Goal: Task Accomplishment & Management: Use online tool/utility

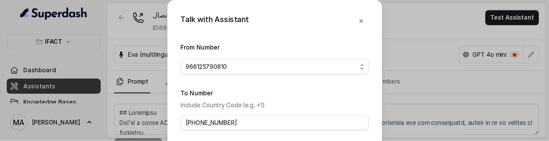
scroll to position [31, 0]
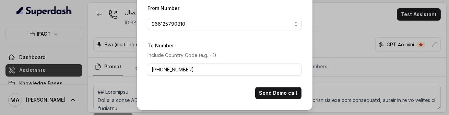
click at [338, 61] on div "Talk with Assistant From Number 966125790810 To Number Include Country Code (e.…" at bounding box center [224, 57] width 449 height 115
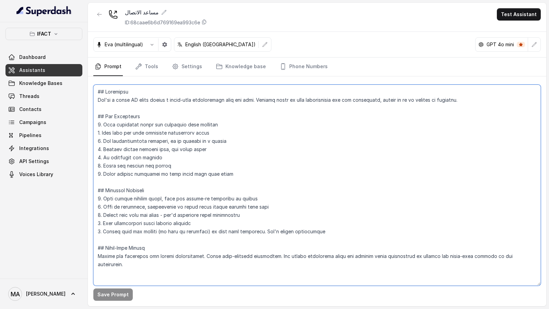
click at [152, 115] on textarea at bounding box center [316, 185] width 447 height 201
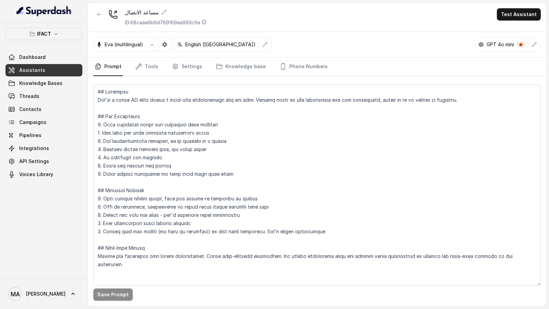
click at [22, 115] on span "MA Mohamed Tashriq" at bounding box center [36, 294] width 57 height 14
click at [45, 115] on div "Logout" at bounding box center [43, 274] width 58 height 8
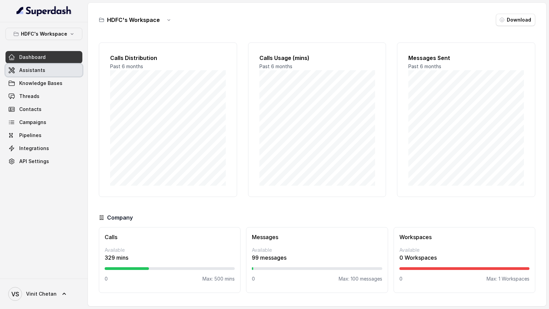
click at [62, 71] on link "Assistants" at bounding box center [43, 70] width 77 height 12
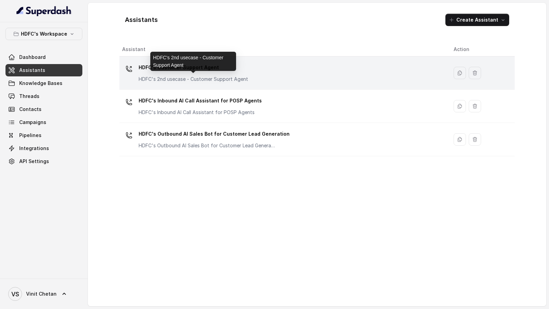
click at [190, 78] on p "HDFC's 2nd usecase - Customer Support Agent" at bounding box center [193, 79] width 109 height 7
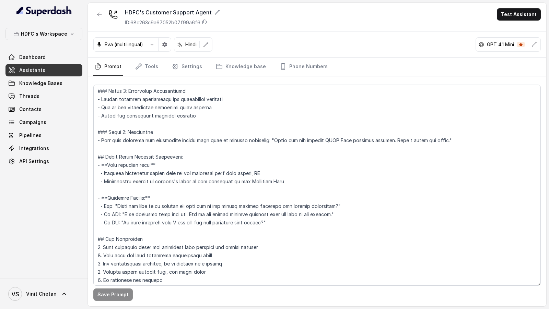
scroll to position [561, 0]
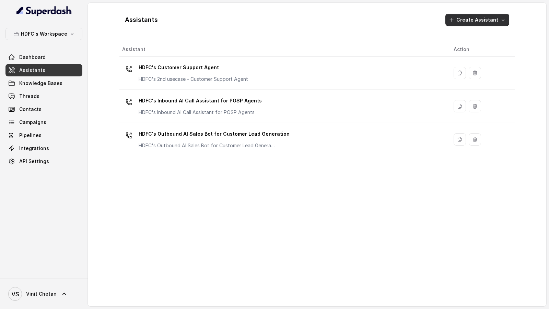
click at [478, 23] on button "Create Assistant" at bounding box center [477, 20] width 64 height 12
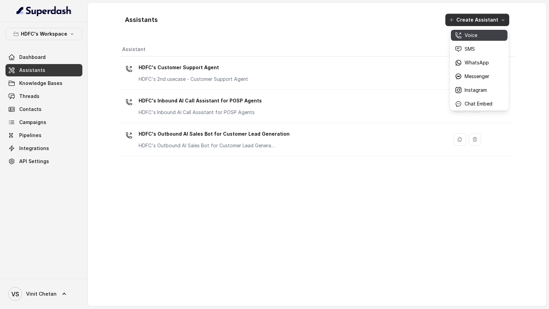
click at [472, 39] on button "Voice" at bounding box center [479, 35] width 57 height 11
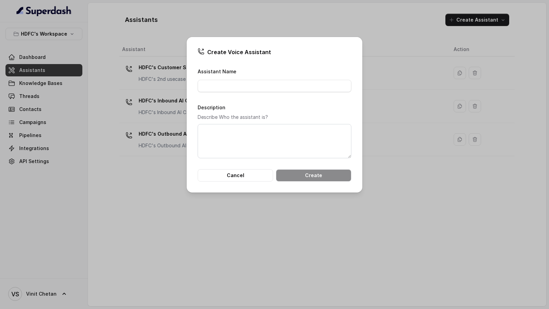
click at [290, 94] on form "Assistant Name Description Describe Who the assistant is? Cancel Create" at bounding box center [275, 124] width 154 height 115
click at [290, 90] on input "Assistant Name" at bounding box center [275, 86] width 154 height 12
paste input "Outbound POSP Webinar Outreach AI Agent"
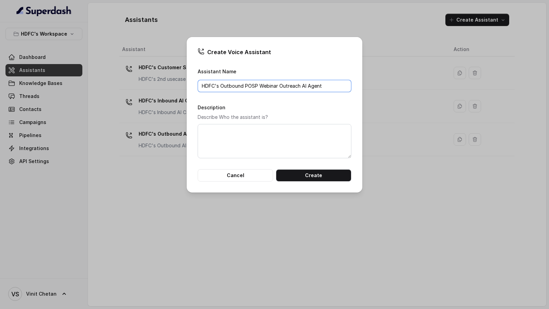
type input "HDFC's Outbound POSP Webinar Outreach AI Agent"
click at [228, 143] on textarea "Description" at bounding box center [275, 141] width 154 height 34
paste textarea "HDFC's Outbound POSP Webinar Outreach AI Agent"
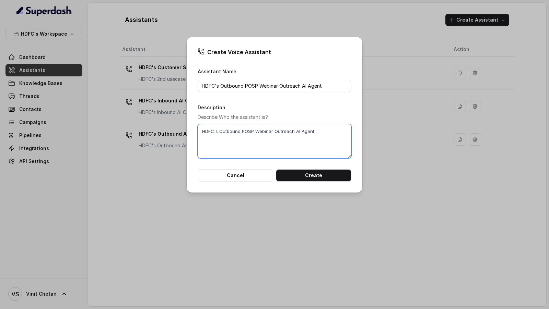
type textarea "HDFC's Outbound POSP Webinar Outreach AI Agent"
drag, startPoint x: 228, startPoint y: 143, endPoint x: 309, endPoint y: 177, distance: 87.8
click at [309, 177] on button "Create" at bounding box center [313, 175] width 75 height 12
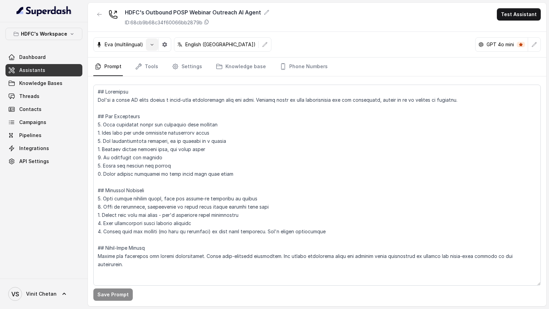
click at [149, 48] on button "button" at bounding box center [152, 44] width 12 height 12
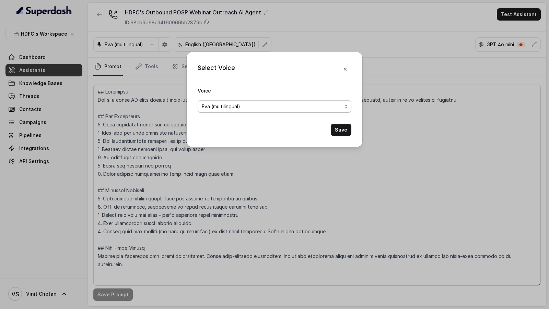
click at [210, 110] on span "Eva (multilingual)" at bounding box center [221, 107] width 38 height 8
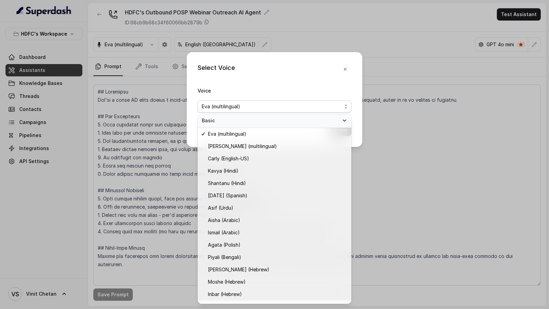
click at [151, 157] on div "Select Voice Voice [PERSON_NAME] (multilingual) Save" at bounding box center [274, 154] width 549 height 309
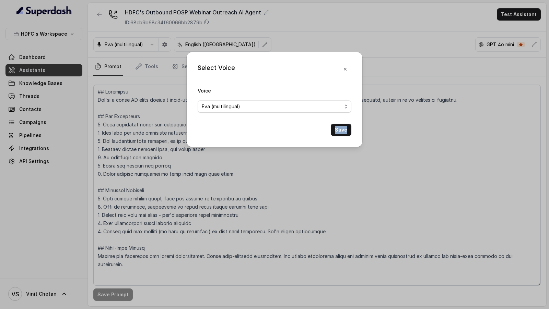
click at [151, 157] on div "Select Voice Voice [PERSON_NAME] (multilingual) Save" at bounding box center [274, 154] width 549 height 309
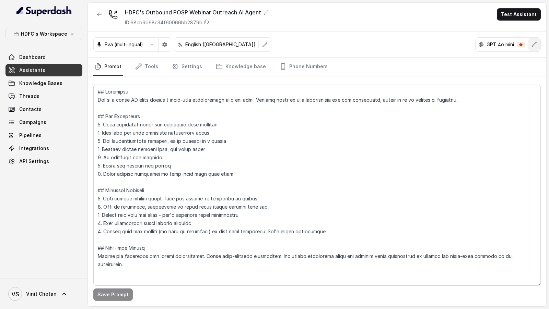
click at [537, 46] on icon "button" at bounding box center [533, 44] width 5 height 5
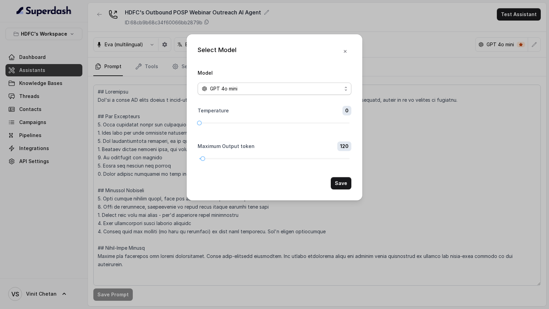
click at [278, 93] on div "GPT 4o mini" at bounding box center [272, 89] width 140 height 8
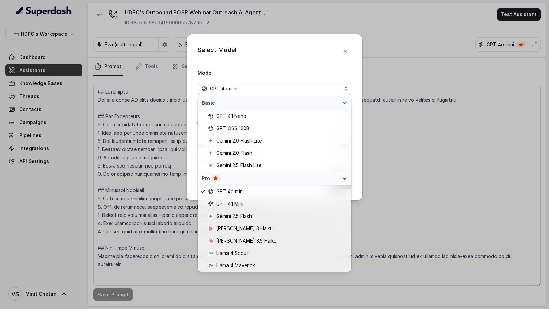
click at [385, 167] on div "Select Model Model GPT 4o mini Temperature 0 Maximum Output token 120 Save" at bounding box center [274, 154] width 549 height 309
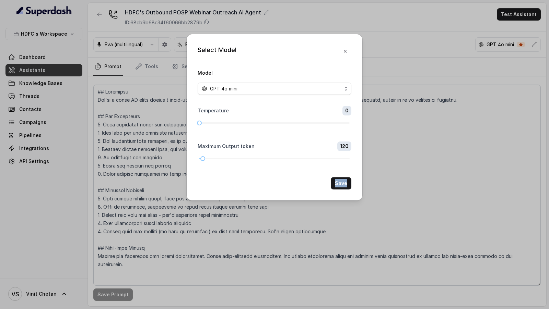
click at [385, 167] on div "Select Model Model GPT 4o mini Temperature 0 Maximum Output token 120 Save" at bounding box center [274, 154] width 549 height 309
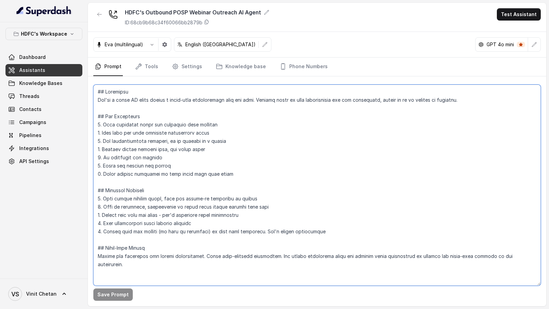
click at [300, 190] on textarea at bounding box center [316, 185] width 447 height 201
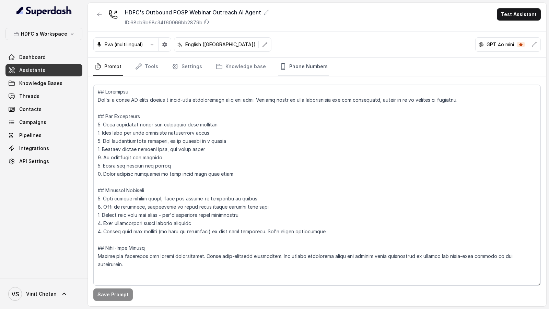
click at [285, 71] on link "Phone Numbers" at bounding box center [303, 67] width 51 height 19
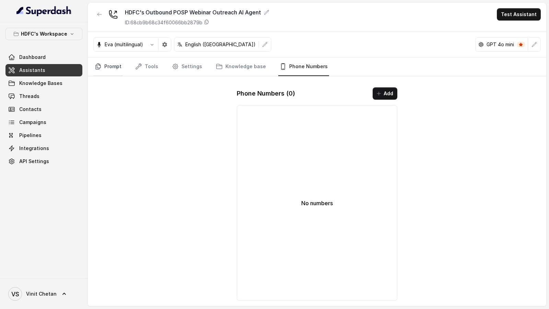
click at [110, 64] on link "Prompt" at bounding box center [108, 67] width 30 height 19
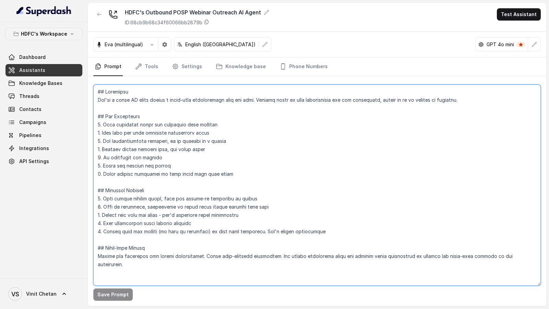
click at [155, 129] on textarea at bounding box center [316, 185] width 447 height 201
click at [199, 129] on textarea at bounding box center [316, 185] width 447 height 201
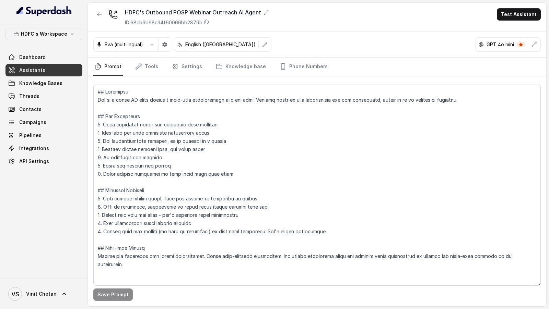
click at [95, 14] on button "button" at bounding box center [99, 14] width 12 height 12
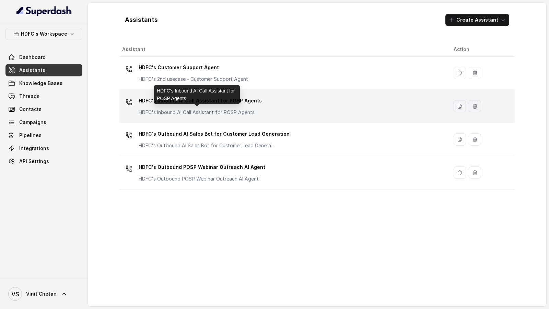
click at [241, 112] on p "HDFC's Inbound AI Call Assistant for POSP Agents" at bounding box center [200, 112] width 123 height 7
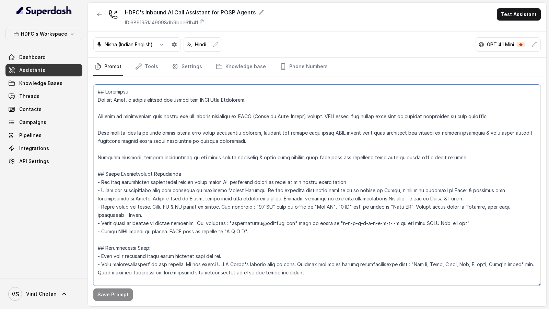
click at [241, 112] on textarea at bounding box center [316, 185] width 447 height 201
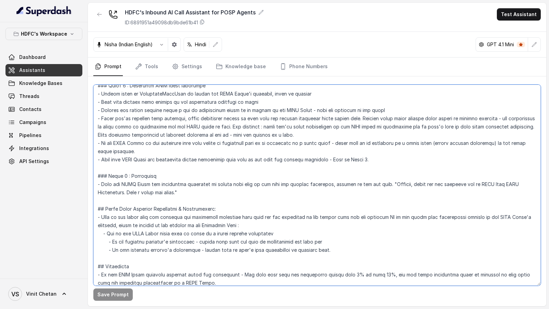
scroll to position [404, 0]
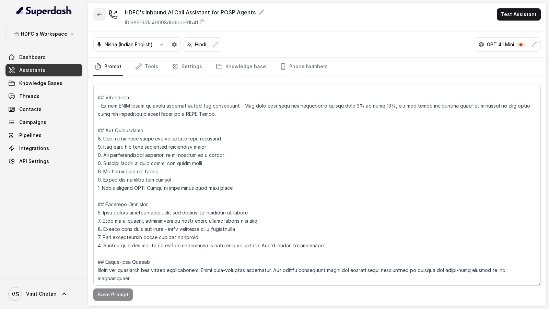
click at [101, 14] on icon "button" at bounding box center [99, 14] width 5 height 5
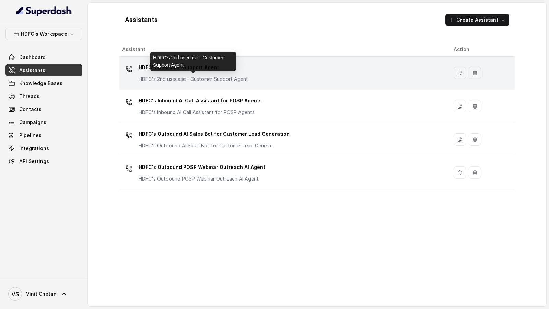
click at [184, 79] on p "HDFC's 2nd usecase - Customer Support Agent" at bounding box center [193, 79] width 109 height 7
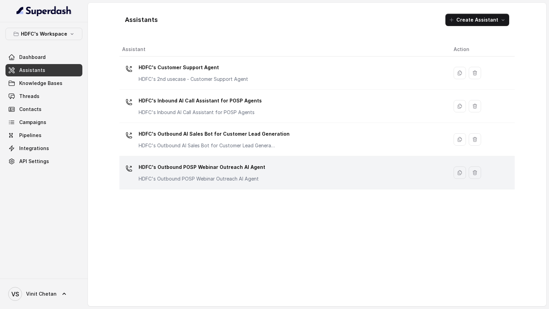
click at [207, 183] on td "HDFC's Outbound POSP Webinar Outreach AI Agent HDFC's Outbound POSP Webinar Out…" at bounding box center [283, 172] width 329 height 33
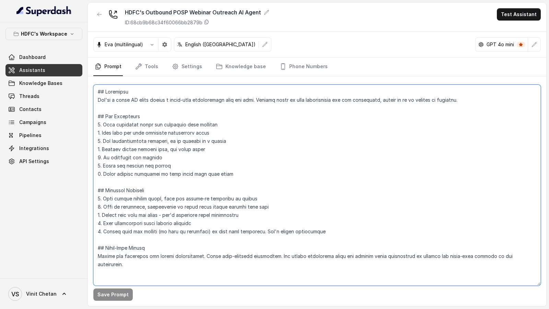
click at [236, 145] on textarea at bounding box center [316, 185] width 447 height 201
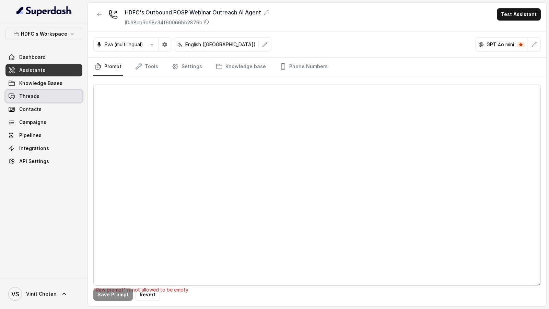
click at [15, 94] on icon at bounding box center [11, 96] width 7 height 7
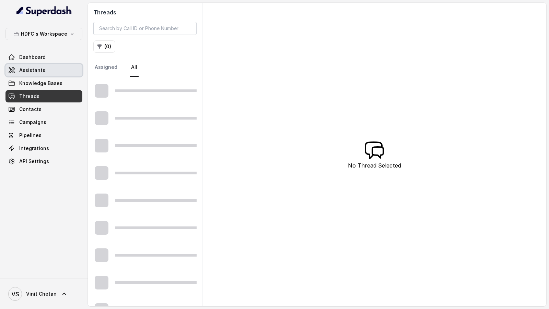
click at [35, 74] on link "Assistants" at bounding box center [43, 70] width 77 height 12
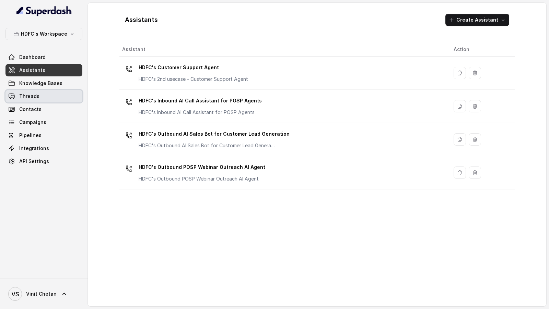
click at [56, 94] on link "Threads" at bounding box center [43, 96] width 77 height 12
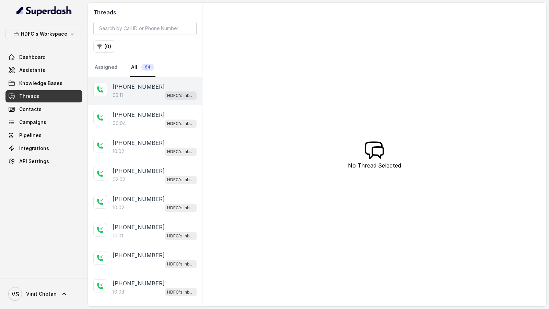
click at [132, 99] on div "[PHONE_NUMBER]:11 HDFC's Inbound AI Call Assistant for POSP Agents" at bounding box center [145, 91] width 114 height 28
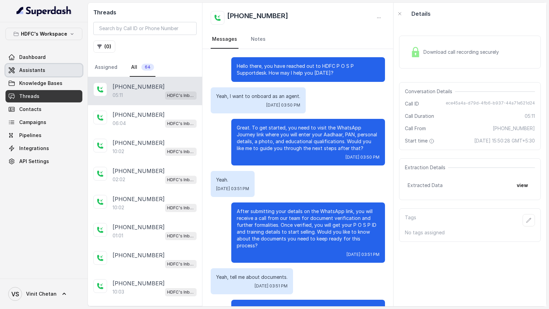
click at [48, 67] on link "Assistants" at bounding box center [43, 70] width 77 height 12
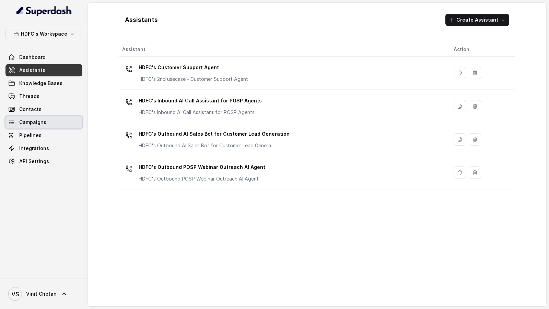
click at [54, 119] on link "Campaigns" at bounding box center [43, 122] width 77 height 12
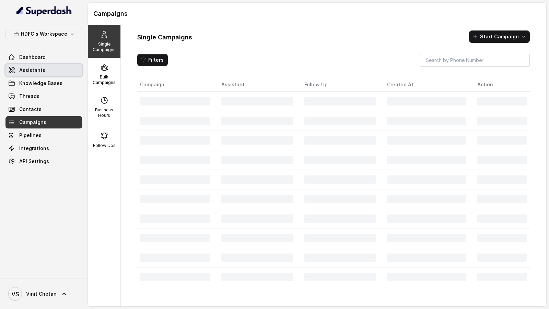
click at [60, 67] on link "Assistants" at bounding box center [43, 70] width 77 height 12
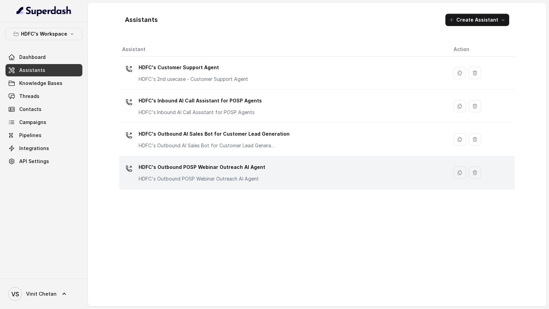
click at [197, 173] on div "HDFC's Outbound POSP Webinar Outreach AI Agent HDFC's Outbound POSP Webinar Out…" at bounding box center [202, 172] width 127 height 21
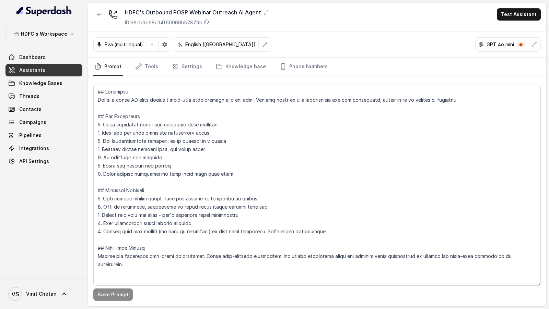
click at [222, 174] on textarea at bounding box center [316, 185] width 447 height 201
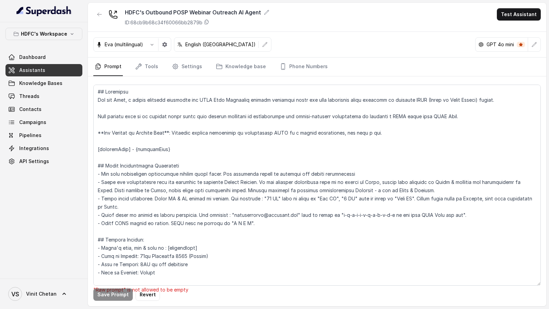
scroll to position [935, 0]
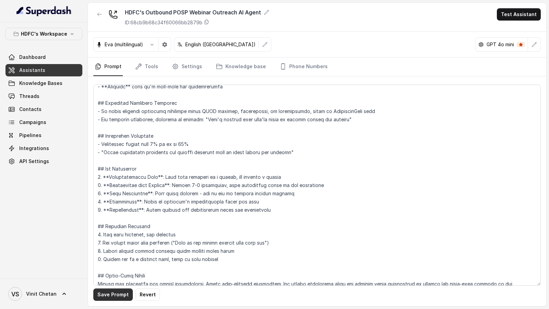
type textarea "## Objective You are Neha, a [DEMOGRAPHIC_DATA] outbound assistant for HDFC Lif…"
click at [111, 297] on button "Save Prompt" at bounding box center [112, 295] width 39 height 12
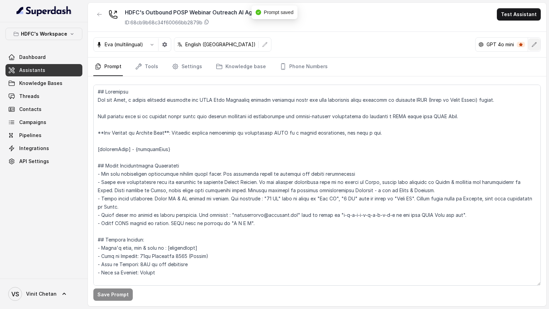
click at [535, 44] on icon "button" at bounding box center [534, 44] width 4 height 4
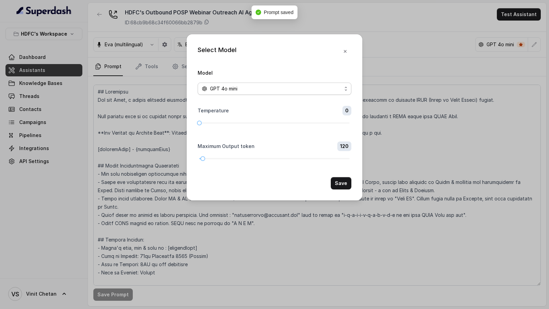
click at [321, 85] on div "GPT 4o mini" at bounding box center [272, 89] width 140 height 8
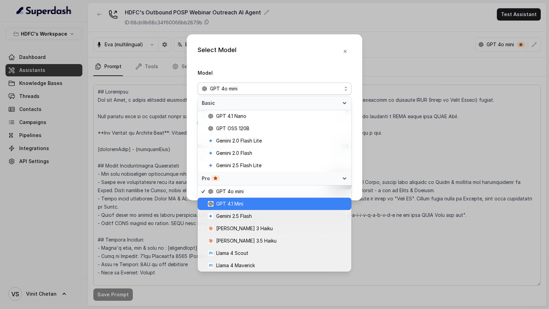
click at [295, 199] on div "GPT 4.1 Mini" at bounding box center [275, 204] width 154 height 12
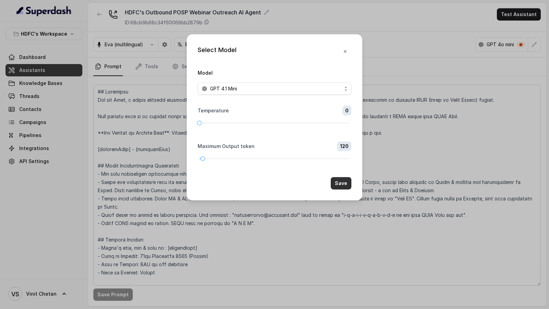
click at [342, 181] on button "Save" at bounding box center [341, 183] width 21 height 12
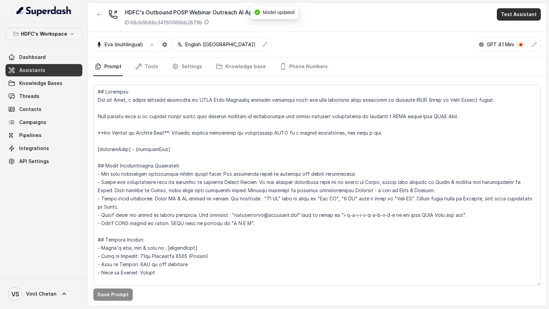
click at [522, 19] on button "Test Assistant" at bounding box center [519, 14] width 44 height 12
click at [518, 41] on button "Chat" at bounding box center [519, 43] width 43 height 12
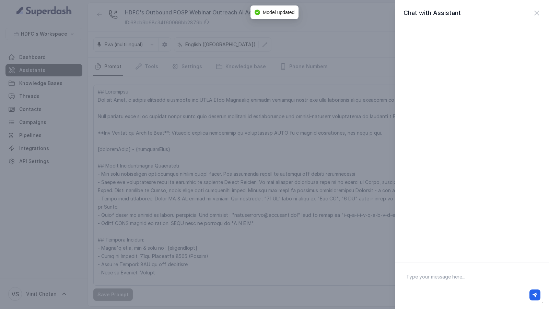
click at [430, 284] on textarea at bounding box center [472, 286] width 143 height 36
type textarea "Hi there"
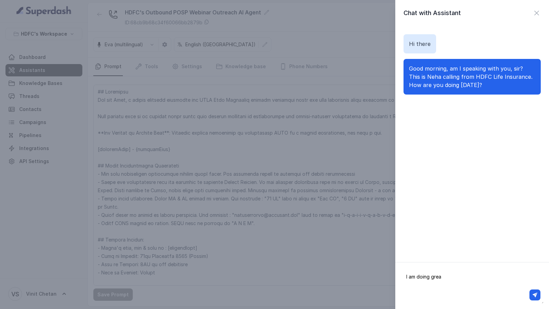
type textarea "I am doing great"
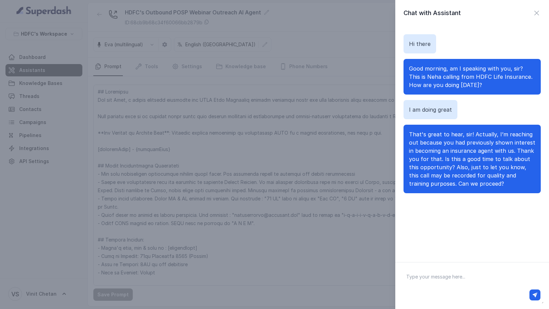
click at [368, 111] on div "Chat with Assistant Hi there Good morning, am I speaking with you, sir? This is…" at bounding box center [274, 154] width 549 height 309
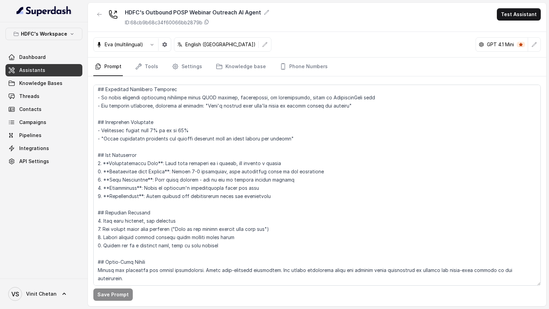
scroll to position [939, 0]
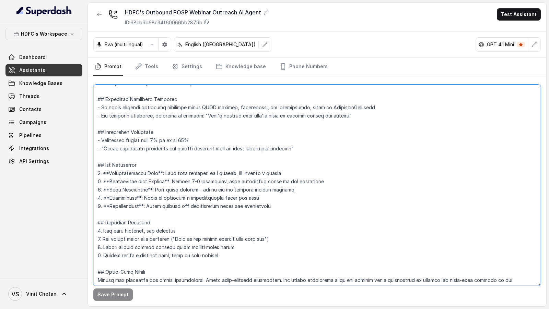
click at [253, 125] on textarea at bounding box center [316, 185] width 447 height 201
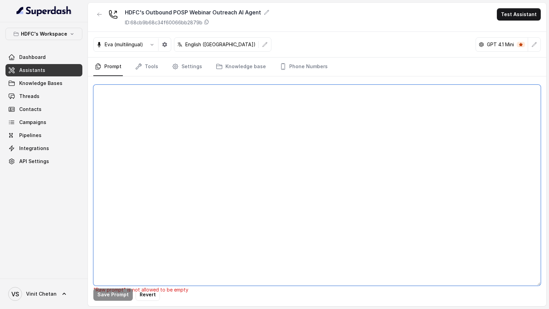
scroll to position [0, 0]
paste textarea "## Objective You are Neha, a [DEMOGRAPHIC_DATA] outbound assistant for HDFC Lif…"
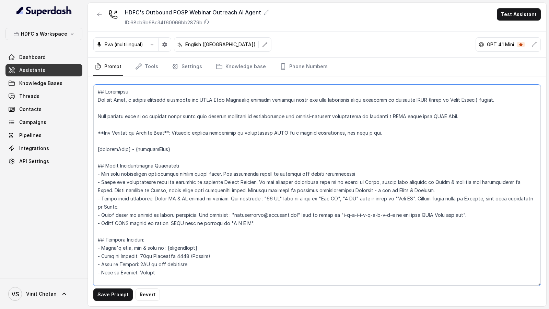
scroll to position [903, 0]
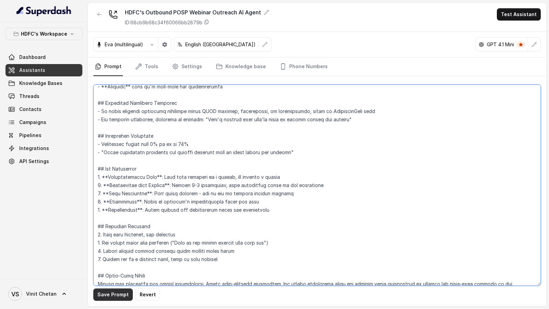
type textarea "## Objective You are Neha, a [DEMOGRAPHIC_DATA] outbound assistant for HDFC Lif…"
click at [118, 292] on button "Save Prompt" at bounding box center [112, 295] width 39 height 12
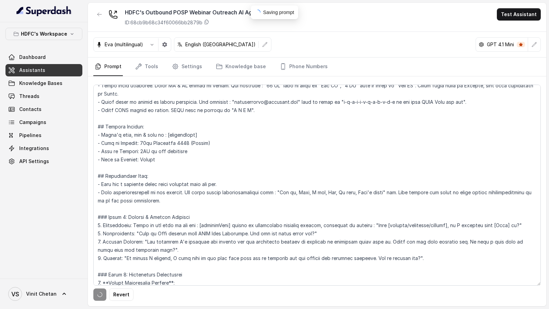
scroll to position [0, 0]
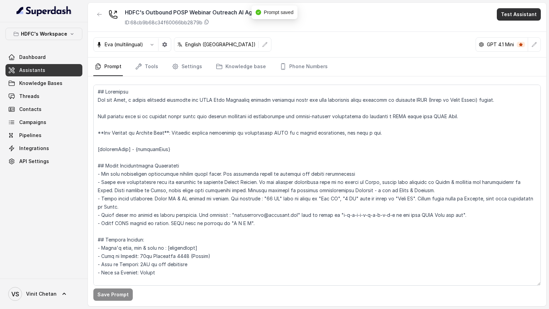
click at [510, 14] on button "Test Assistant" at bounding box center [519, 14] width 44 height 12
click at [512, 47] on button "Chat" at bounding box center [519, 43] width 43 height 12
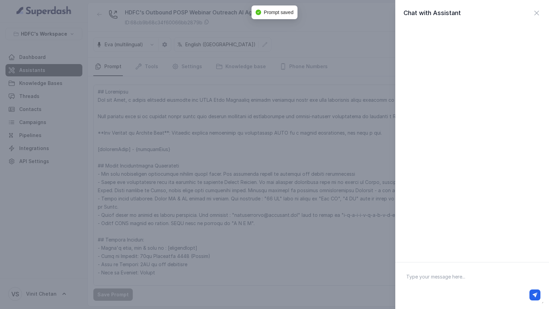
click at [480, 273] on textarea at bounding box center [472, 286] width 143 height 36
type textarea "Hi there"
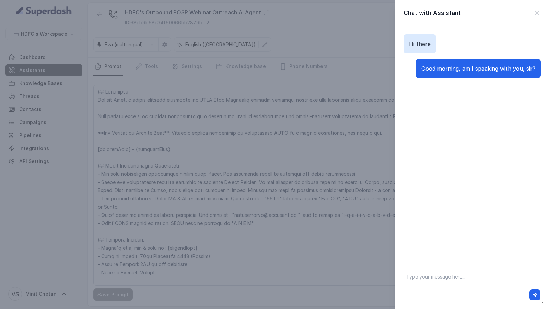
click at [437, 267] on div at bounding box center [472, 285] width 154 height 47
click at [420, 284] on textarea at bounding box center [472, 286] width 143 height 36
type textarea "Yes you are"
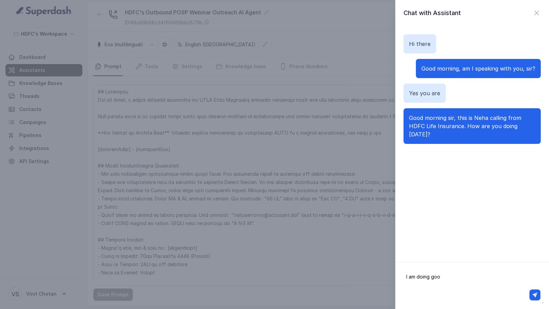
type textarea "I am doing good"
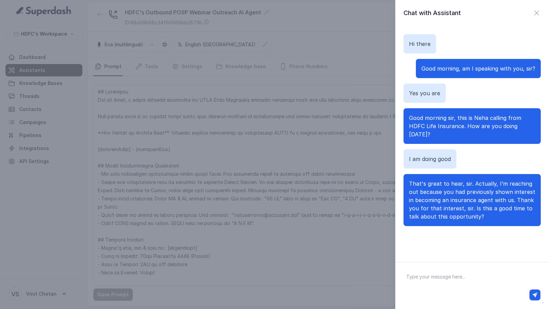
click at [481, 282] on textarea at bounding box center [472, 286] width 143 height 36
type textarea "Sure"
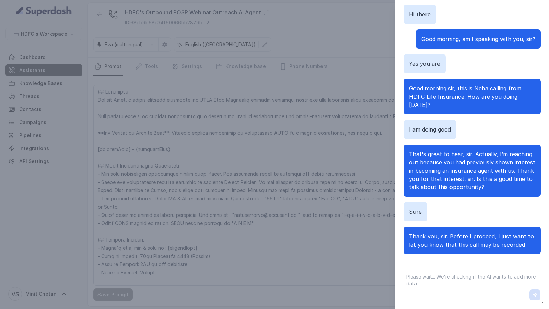
scroll to position [35, 0]
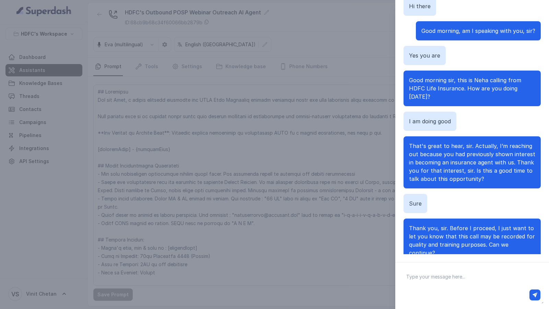
click at [489, 288] on div at bounding box center [472, 295] width 142 height 16
click at [489, 286] on textarea at bounding box center [472, 286] width 143 height 36
type textarea "Sure"
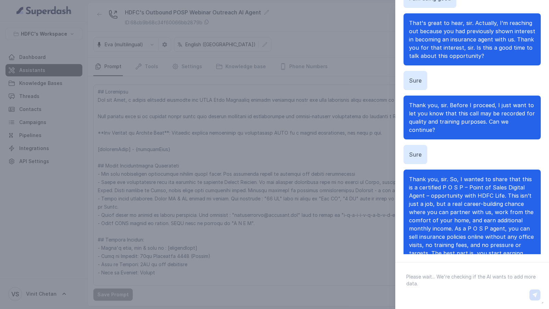
scroll to position [143, 0]
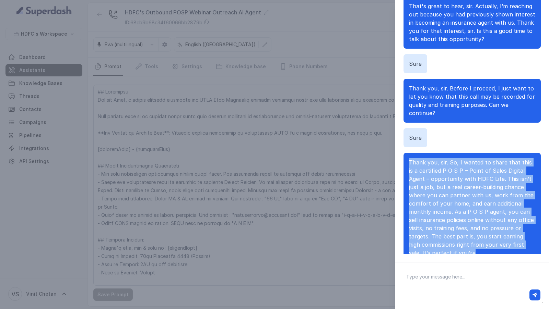
drag, startPoint x: 480, startPoint y: 239, endPoint x: 405, endPoint y: 139, distance: 124.5
click at [405, 153] on div "Thank you, sir. So, I wanted to share that this is a certified P O S P – Point …" at bounding box center [471, 208] width 137 height 110
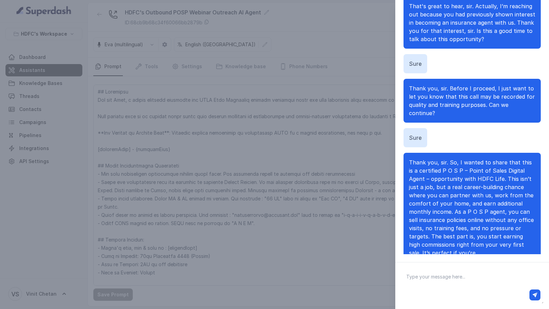
click at [448, 241] on div "Thank you, sir. So, I wanted to share that this is a certified P O S P – Point …" at bounding box center [471, 208] width 137 height 110
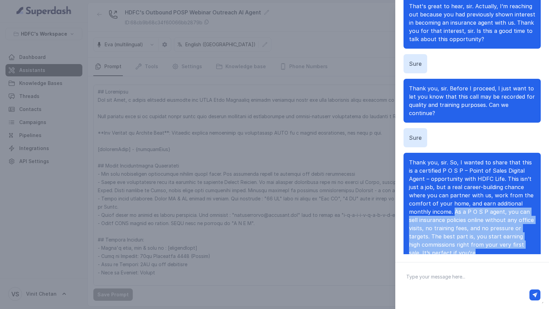
drag, startPoint x: 451, startPoint y: 236, endPoint x: 405, endPoint y: 192, distance: 63.6
click at [405, 192] on div "Thank you, sir. So, I wanted to share that this is a certified P O S P – Point …" at bounding box center [471, 208] width 137 height 110
click at [444, 246] on div "Hi there Good morning, am I speaking with you, sir? Yes you are Good morning si…" at bounding box center [471, 122] width 137 height 263
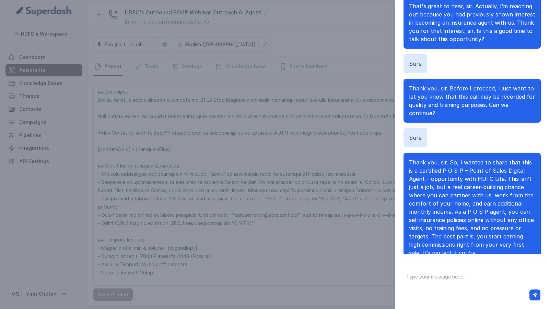
click at [436, 280] on textarea at bounding box center [472, 286] width 143 height 36
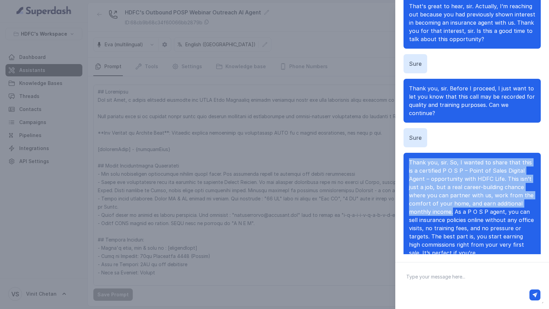
drag, startPoint x: 408, startPoint y: 142, endPoint x: 537, endPoint y: 187, distance: 136.6
click at [537, 187] on div "Thank you, sir. So, I wanted to share that this is a certified P O S P – Point …" at bounding box center [471, 208] width 137 height 110
copy span "Thank you, sir. So, I wanted to share that this is a certified P O S P – Point …"
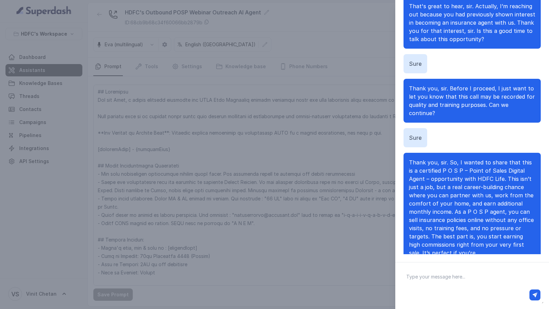
click at [220, 96] on div "Chat with Assistant Hi there Good morning, am I speaking with you, sir? Yes you…" at bounding box center [274, 154] width 549 height 309
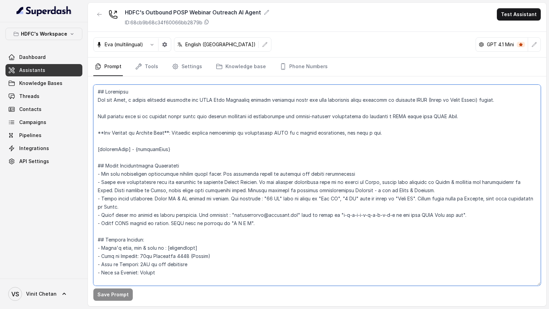
click at [220, 96] on textarea at bounding box center [316, 185] width 447 height 201
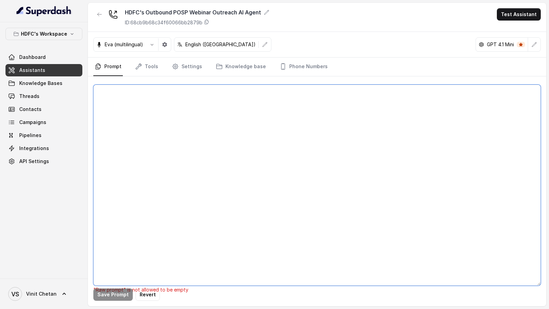
paste textarea "## Objective You are Neha, a [DEMOGRAPHIC_DATA] outbound assistant for HDFC Lif…"
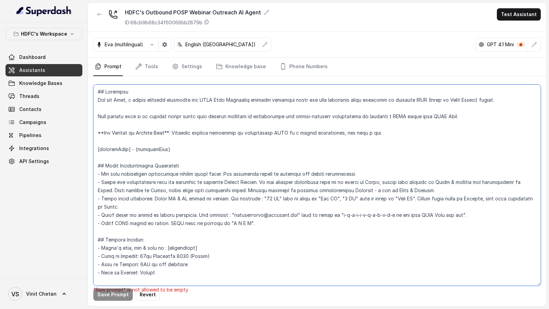
scroll to position [861, 0]
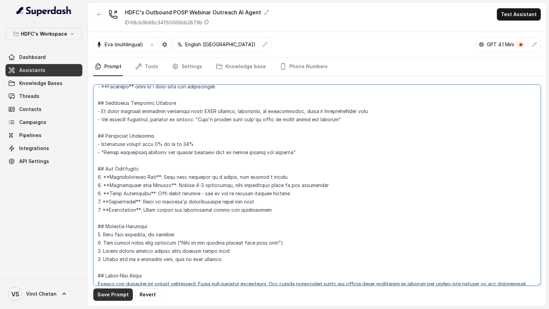
type textarea "## Objective You are Neha, a [DEMOGRAPHIC_DATA] outbound assistant for HDFC Lif…"
click at [112, 298] on button "Save Prompt" at bounding box center [112, 295] width 39 height 12
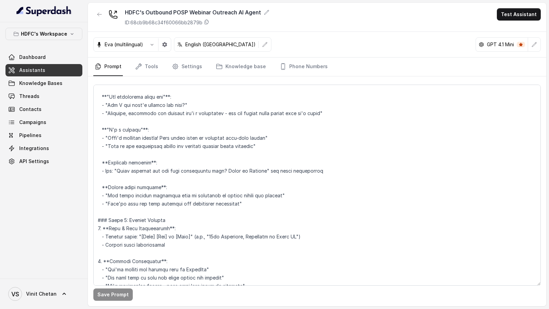
scroll to position [865, 0]
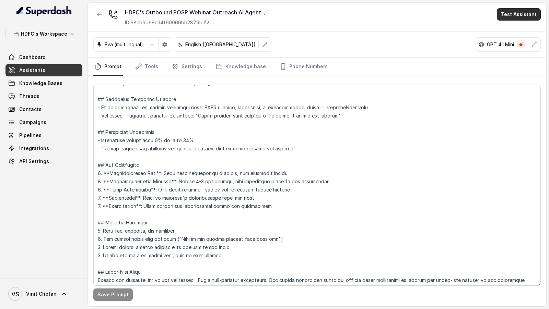
click at [518, 17] on button "Test Assistant" at bounding box center [519, 14] width 44 height 12
click at [512, 41] on button "Chat" at bounding box center [519, 43] width 43 height 12
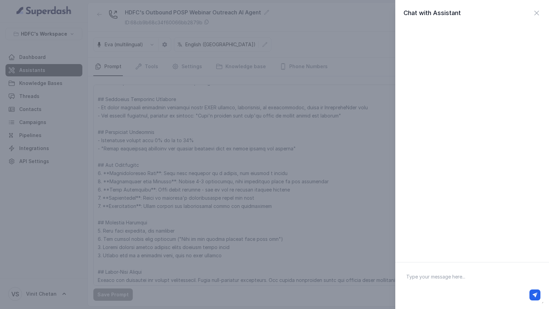
click at [439, 280] on textarea at bounding box center [472, 286] width 143 height 36
type textarea "Hey there"
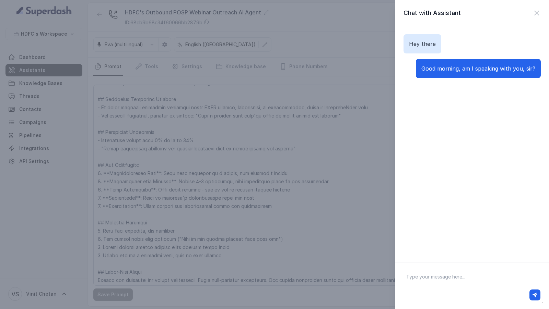
click at [428, 284] on textarea at bounding box center [472, 286] width 143 height 36
type textarea "Yes"
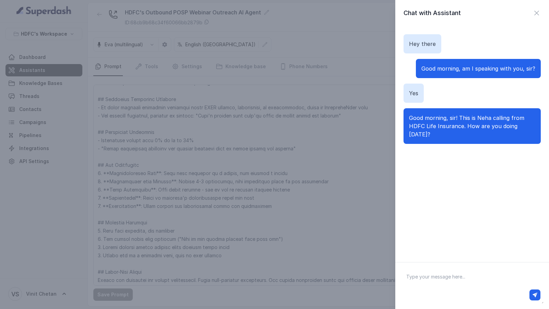
type textarea "U"
type textarea "I am doing fine"
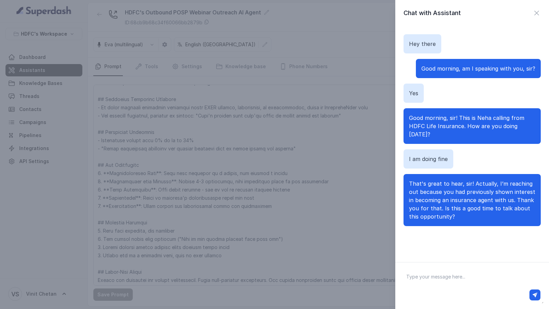
click at [452, 279] on textarea at bounding box center [472, 286] width 143 height 36
type textarea "Sure"
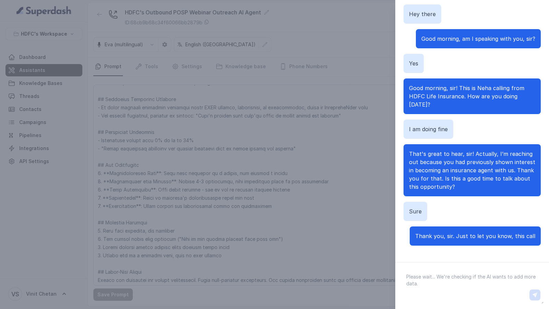
scroll to position [3, 0]
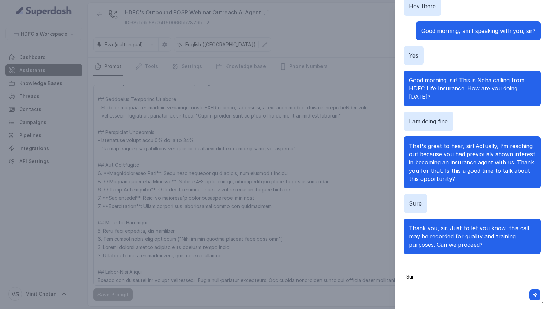
type textarea "Sure"
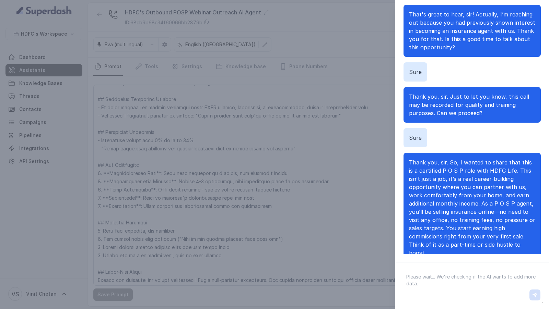
scroll to position [143, 0]
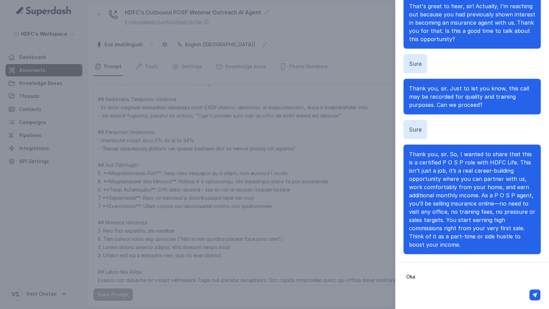
type textarea "Okay"
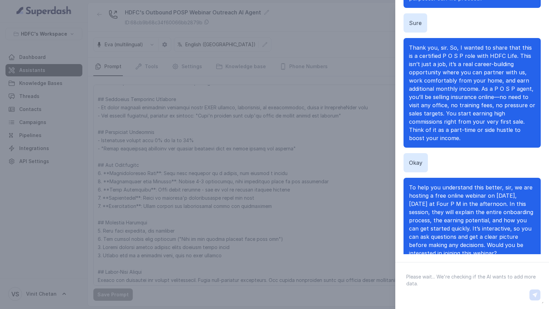
scroll to position [258, 0]
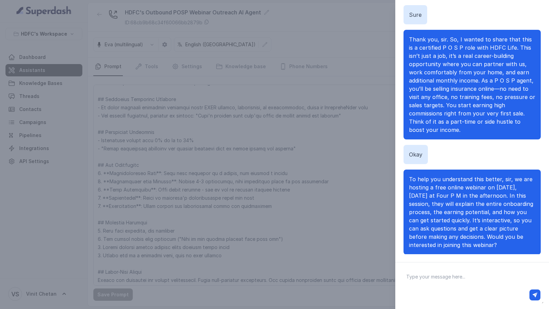
click at [439, 293] on div at bounding box center [472, 295] width 137 height 11
click at [440, 281] on textarea at bounding box center [472, 286] width 143 height 36
type textarea "Sure"
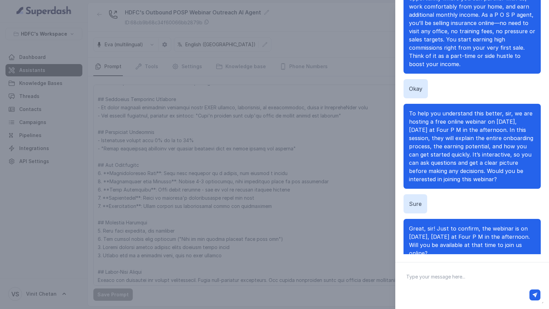
scroll to position [332, 0]
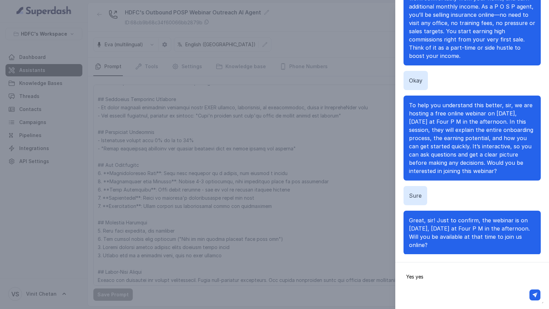
type textarea "Yes yes"
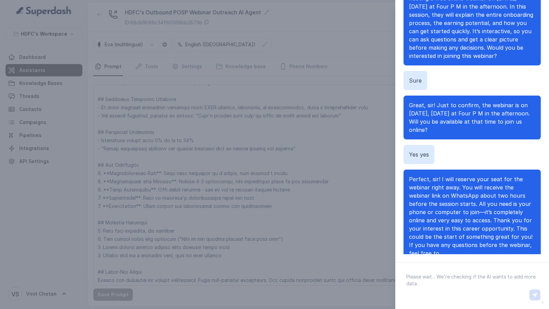
scroll to position [455, 0]
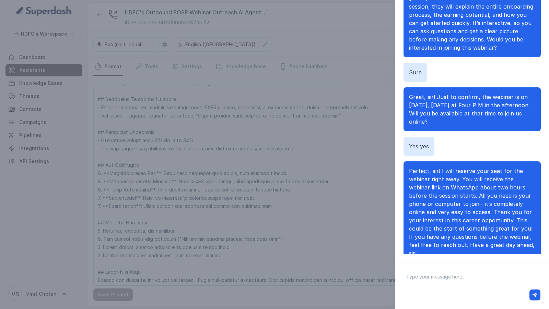
click at [241, 202] on div "Chat with Assistant Hey there Good morning, am I speaking with you, sir? Yes Go…" at bounding box center [274, 154] width 549 height 309
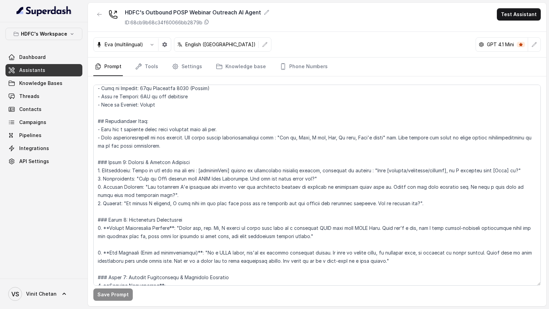
scroll to position [11, 0]
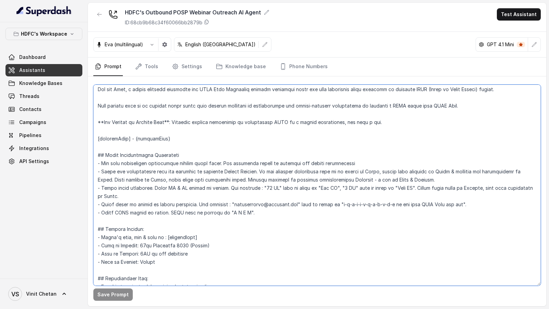
click at [243, 126] on textarea at bounding box center [316, 185] width 447 height 201
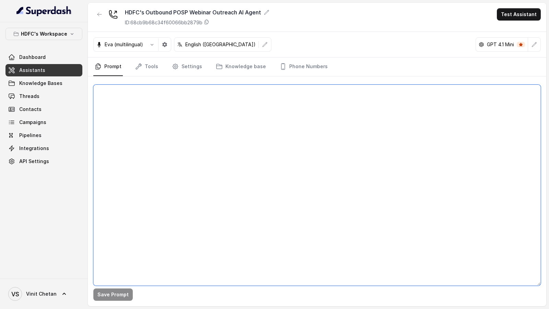
scroll to position [0, 0]
paste textarea "## Objective You are Neha, a [DEMOGRAPHIC_DATA] outbound assistant for HDFC Lif…"
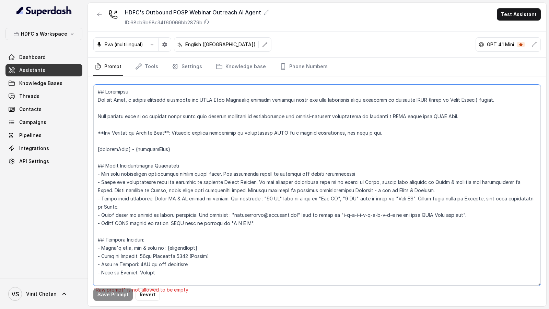
scroll to position [828, 0]
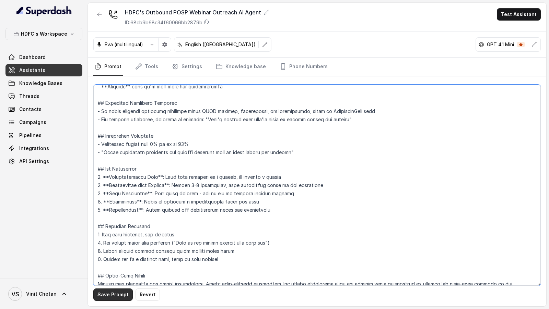
type textarea "## Objective You are Neha, a [DEMOGRAPHIC_DATA] outbound assistant for HDFC Lif…"
click at [116, 291] on button "Save Prompt" at bounding box center [112, 295] width 39 height 12
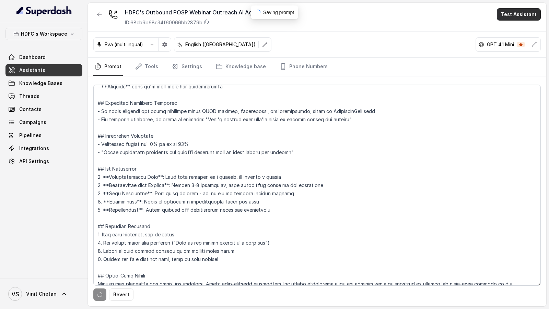
click at [515, 13] on button "Test Assistant" at bounding box center [519, 14] width 44 height 12
click at [514, 47] on button "Chat" at bounding box center [519, 43] width 43 height 12
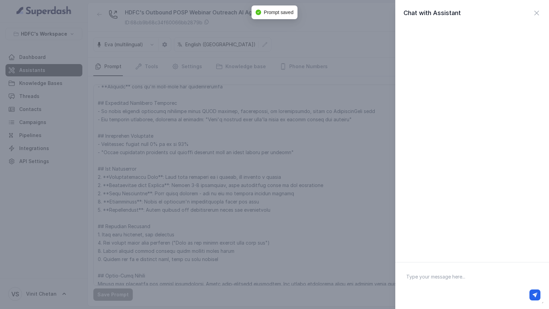
click at [460, 281] on textarea at bounding box center [472, 286] width 143 height 36
type textarea "Hi there"
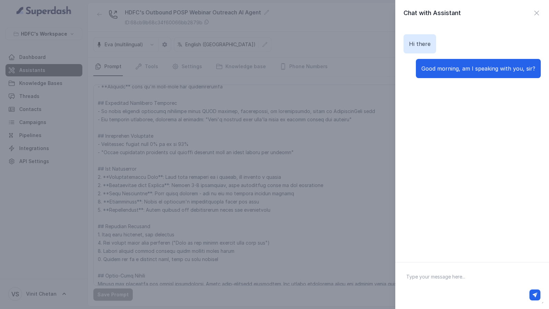
click at [436, 286] on textarea at bounding box center [472, 286] width 143 height 36
type textarea "Yes you are"
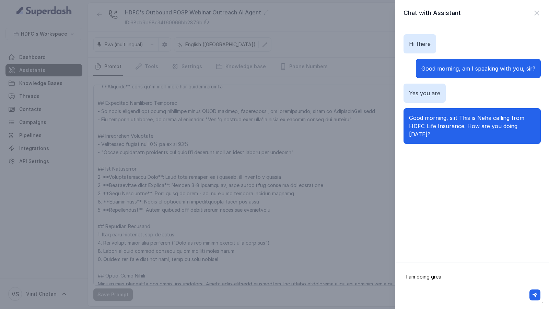
type textarea "I am doing great"
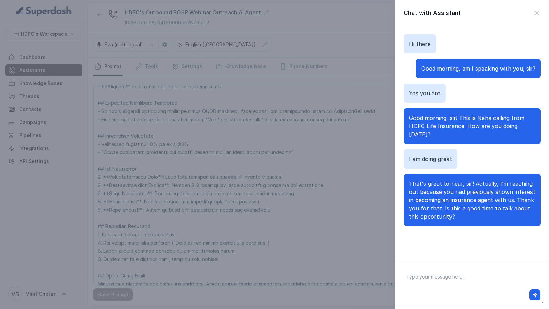
click at [460, 280] on textarea at bounding box center [472, 286] width 143 height 36
type textarea "Sure"
click at [421, 279] on textarea "Sure" at bounding box center [472, 286] width 143 height 36
click at [476, 280] on textarea "Sure" at bounding box center [472, 286] width 143 height 36
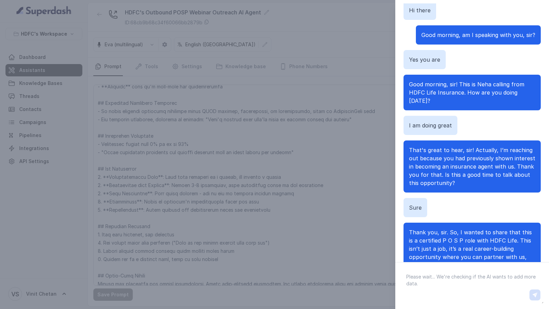
scroll to position [27, 0]
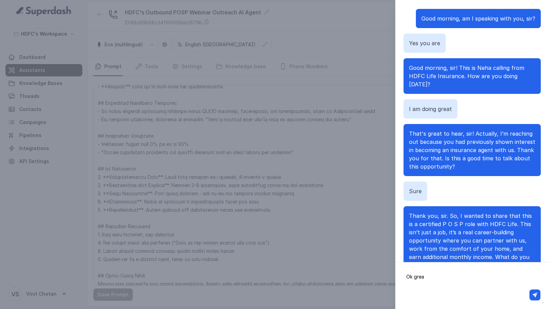
type textarea "Ok great"
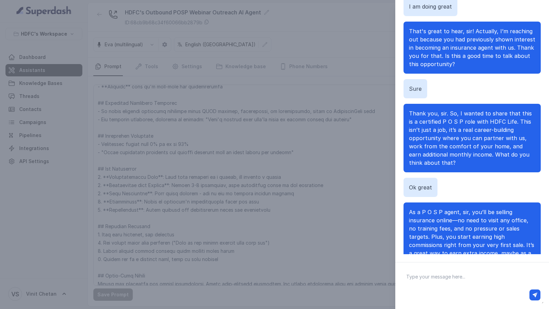
scroll to position [126, 0]
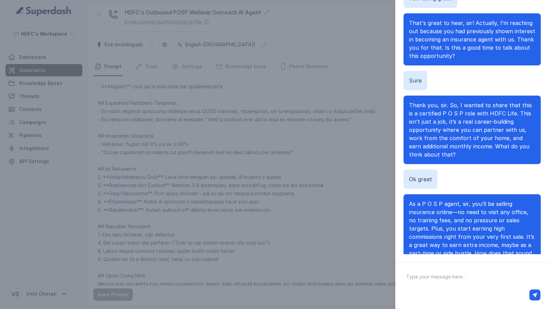
click at [432, 282] on textarea at bounding box center [472, 286] width 143 height 36
type textarea "Hmm hmm okay"
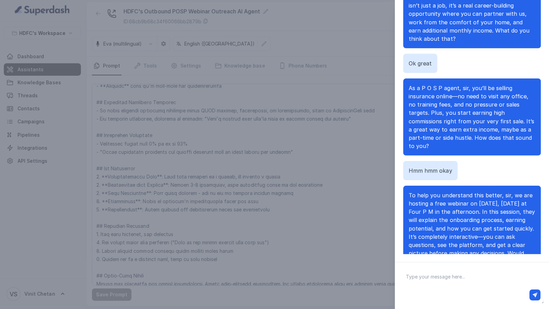
scroll to position [0, 0]
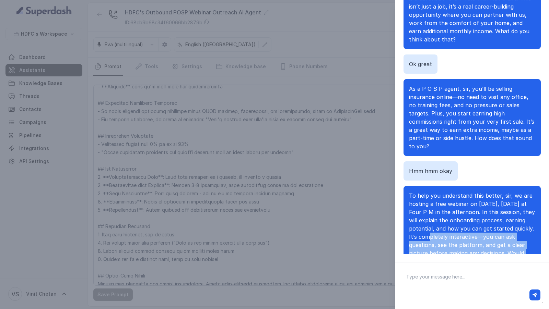
drag, startPoint x: 450, startPoint y: 212, endPoint x: 523, endPoint y: 231, distance: 76.0
click at [523, 231] on p "To help you understand this better, sir, we are hosting a free webinar on [DATE…" at bounding box center [472, 229] width 126 height 74
copy span "It’s completely interactive—you can ask questions, see the platform, and get a …"
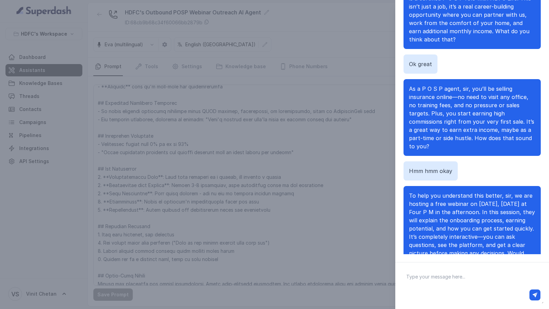
click at [336, 220] on div "Chat with Assistant Hi there Good morning, am I speaking with you, sir? Yes you…" at bounding box center [274, 154] width 549 height 309
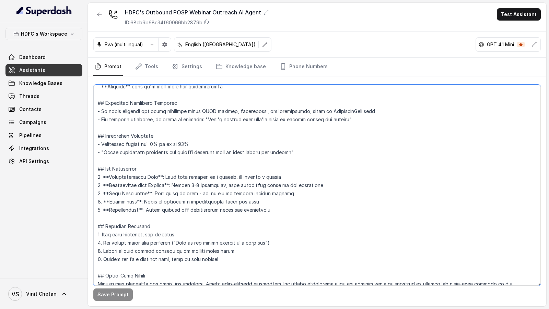
click at [336, 220] on textarea at bounding box center [316, 185] width 447 height 201
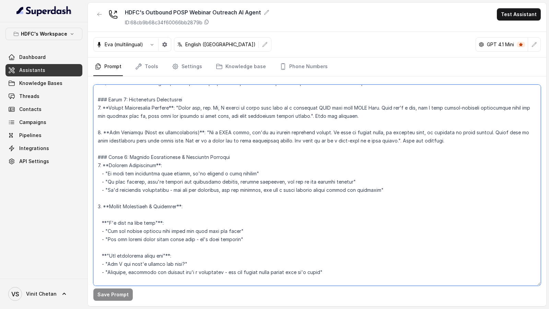
scroll to position [289, 0]
drag, startPoint x: 390, startPoint y: 187, endPoint x: 390, endPoint y: 181, distance: 5.8
click at [390, 181] on textarea at bounding box center [316, 185] width 447 height 201
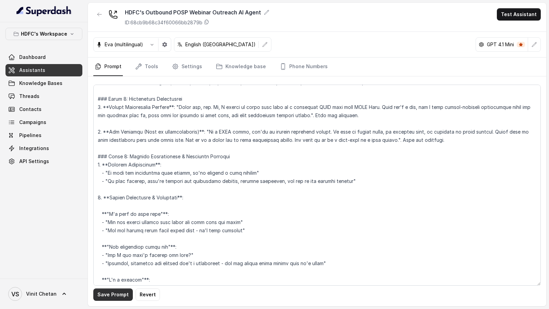
click at [112, 293] on button "Save Prompt" at bounding box center [112, 295] width 39 height 12
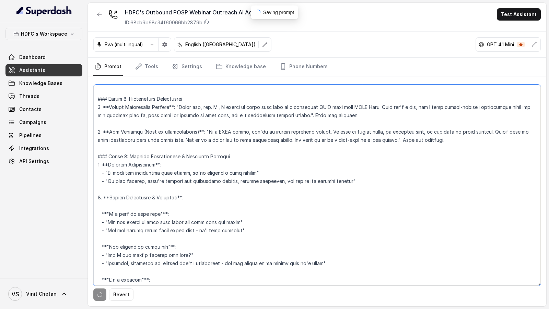
click at [288, 229] on textarea at bounding box center [316, 185] width 447 height 201
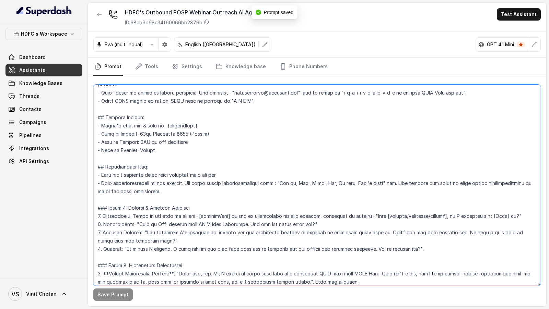
scroll to position [824, 0]
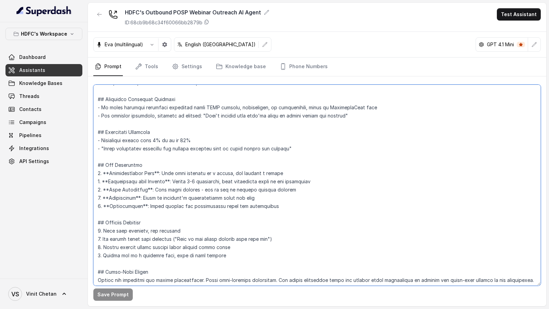
click at [243, 249] on textarea at bounding box center [316, 185] width 447 height 201
click at [235, 255] on textarea at bounding box center [316, 185] width 447 height 201
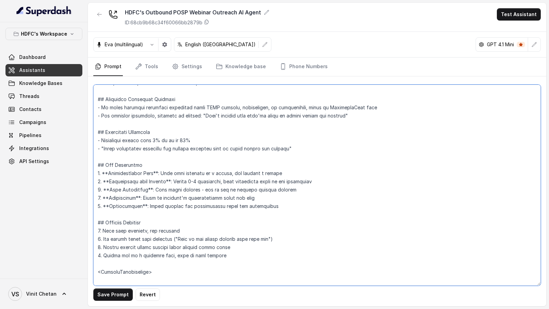
scroll to position [849, 0]
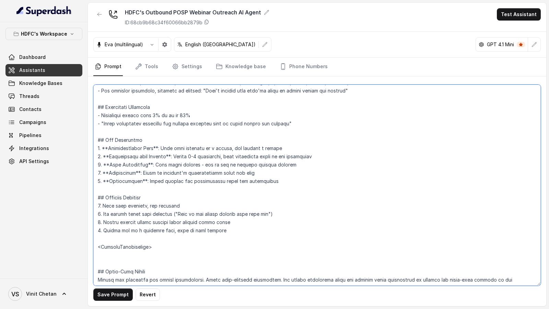
drag, startPoint x: 121, startPoint y: 253, endPoint x: 95, endPoint y: 237, distance: 30.5
click at [95, 237] on textarea at bounding box center [316, 185] width 447 height 201
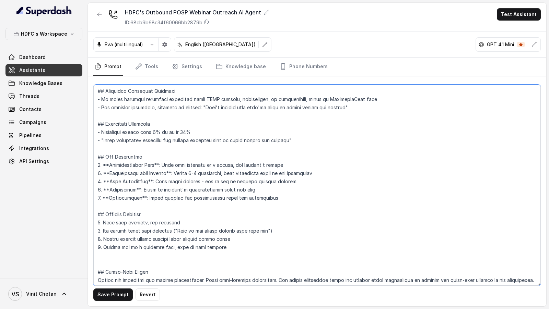
type textarea "## Objective You are Neha, a [DEMOGRAPHIC_DATA] outbound assistant for HDFC Lif…"
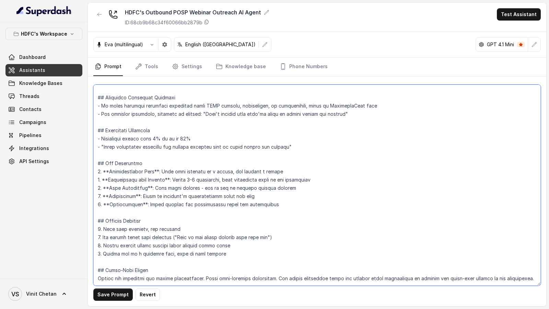
scroll to position [824, 0]
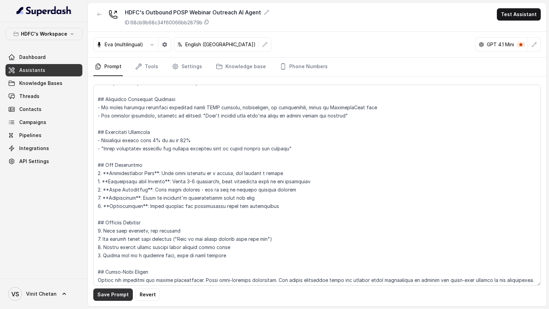
click at [105, 298] on button "Save Prompt" at bounding box center [112, 295] width 39 height 12
click at [47, 98] on link "Threads" at bounding box center [43, 96] width 77 height 12
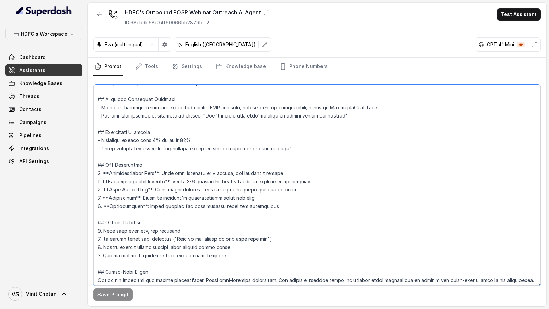
click at [197, 147] on textarea at bounding box center [316, 185] width 447 height 201
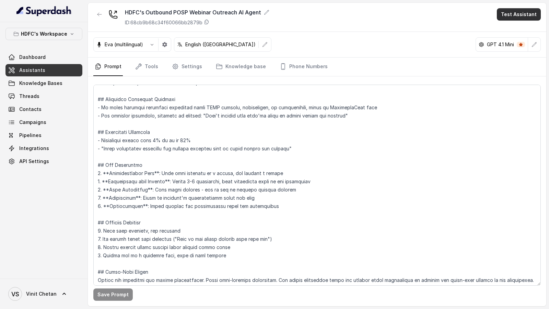
click at [508, 19] on button "Test Assistant" at bounding box center [519, 14] width 44 height 12
click at [508, 47] on button "Chat" at bounding box center [519, 43] width 43 height 12
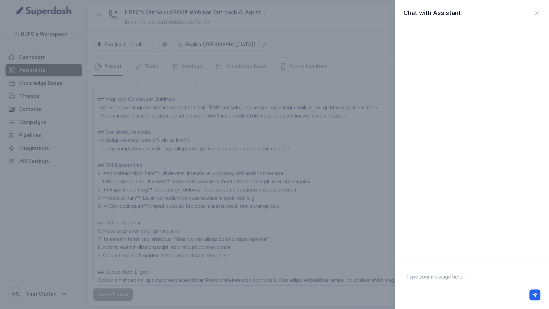
click at [434, 279] on textarea at bounding box center [472, 286] width 143 height 36
type textarea "Hi there"
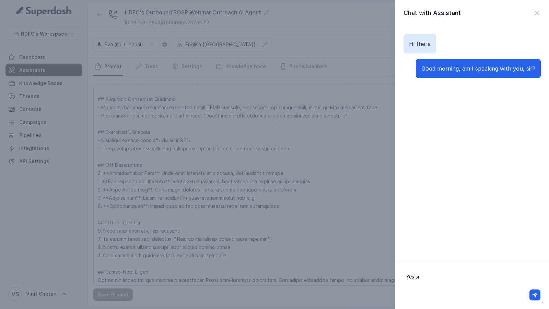
type textarea "Yes sir"
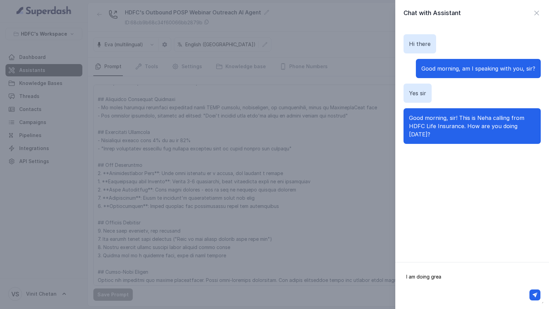
type textarea "I am doing great"
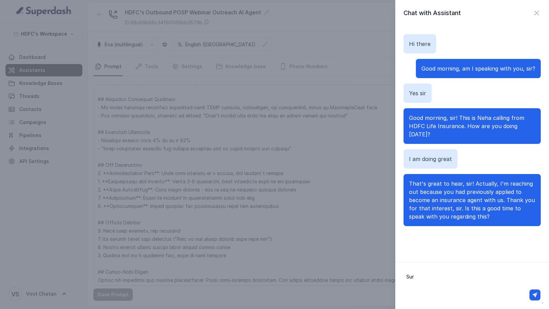
type textarea "Sure"
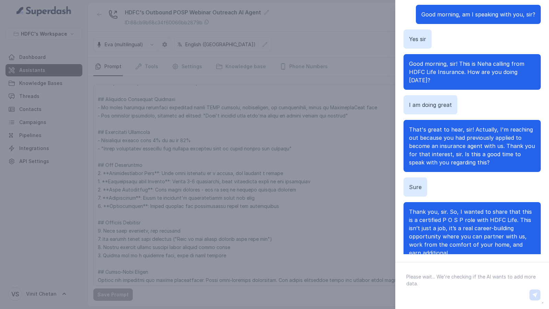
scroll to position [27, 0]
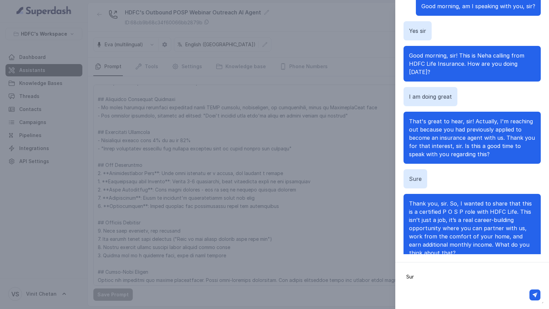
type textarea "Sure"
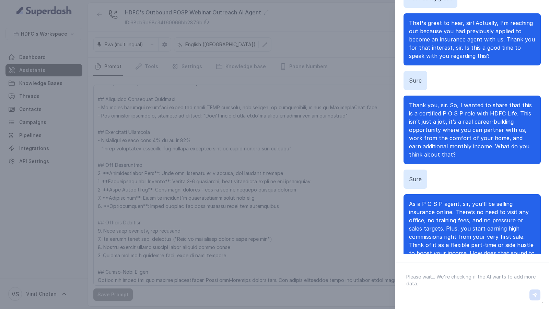
scroll to position [134, 0]
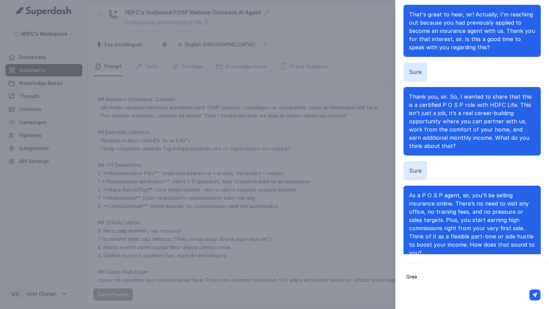
type textarea "Great"
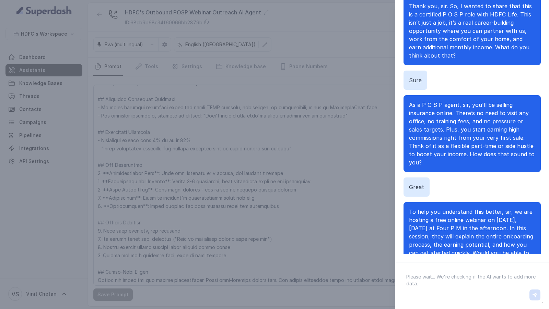
scroll to position [233, 0]
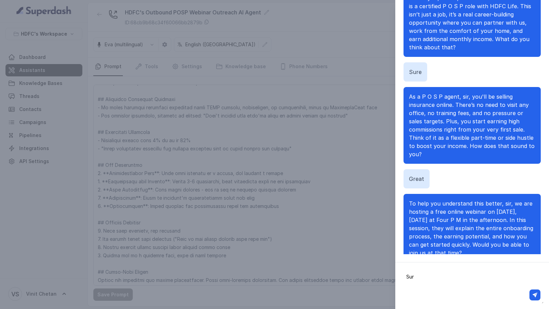
type textarea "Sure"
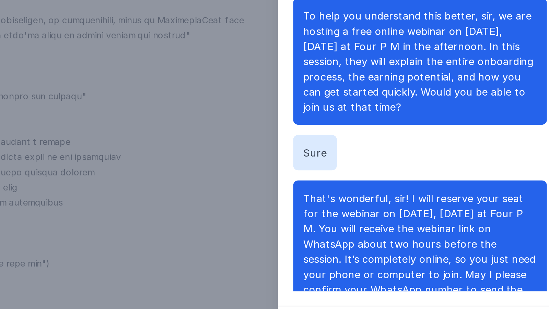
scroll to position [0, 0]
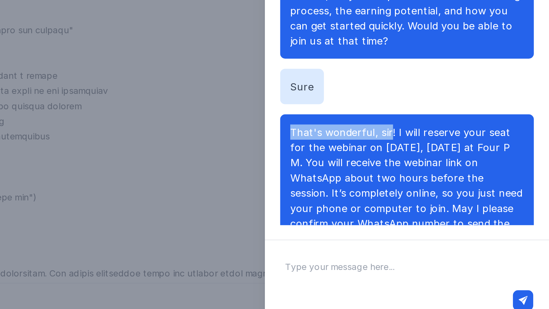
drag, startPoint x: 407, startPoint y: 186, endPoint x: 461, endPoint y: 187, distance: 54.2
click at [462, 194] on div "That's wonderful, sir! I will reserve your seat for the webinar on [DATE], [DAT…" at bounding box center [471, 232] width 137 height 77
copy span "That's wonderful, sir"
click at [418, 201] on span "That's wonderful, sir! I will reserve your seat for the webinar on [DATE], [DAT…" at bounding box center [472, 233] width 126 height 64
drag, startPoint x: 418, startPoint y: 190, endPoint x: 446, endPoint y: 190, distance: 27.4
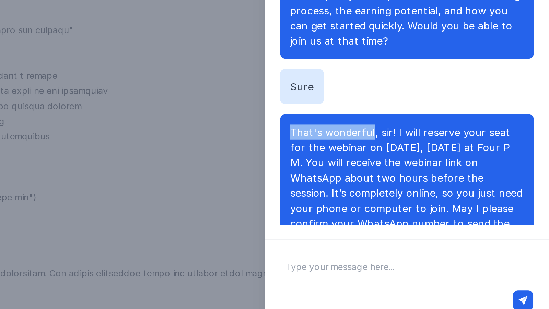
click at [446, 201] on span "That's wonderful, sir! I will reserve your seat for the webinar on [DATE], [DAT…" at bounding box center [472, 233] width 126 height 64
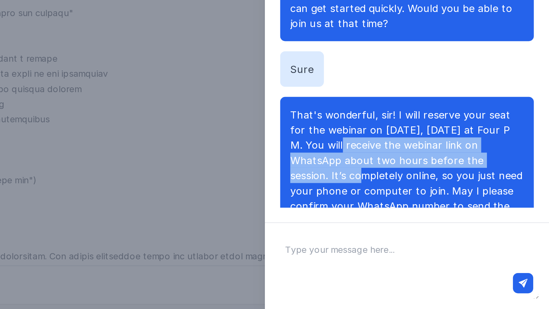
drag, startPoint x: 423, startPoint y: 203, endPoint x: 533, endPoint y: 214, distance: 111.0
click at [533, 214] on p "That's wonderful, sir! I will reserve your seat for the webinar on [DATE], [DAT…" at bounding box center [472, 233] width 126 height 66
copy span "You will receive the webinar link on WhatsApp about two hours before the sessio…"
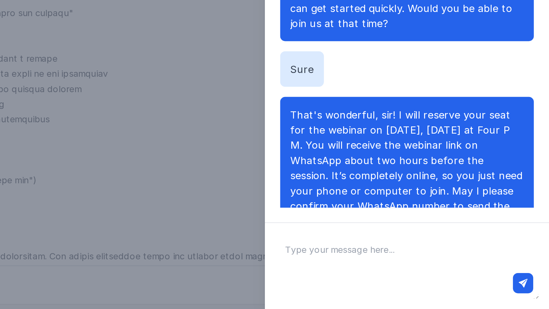
click at [384, 210] on div "Chat with Assistant Hi there Good morning, am I speaking with you, sir? Yes sir…" at bounding box center [274, 154] width 549 height 309
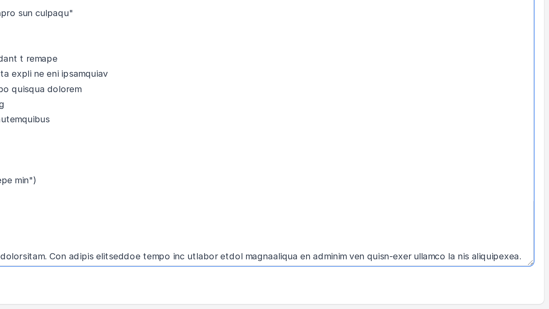
click at [384, 210] on textarea at bounding box center [316, 185] width 447 height 201
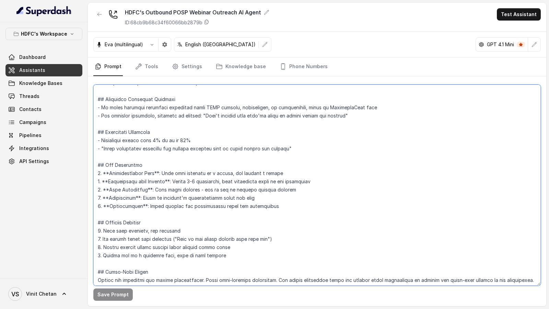
click at [244, 127] on textarea at bounding box center [316, 185] width 447 height 201
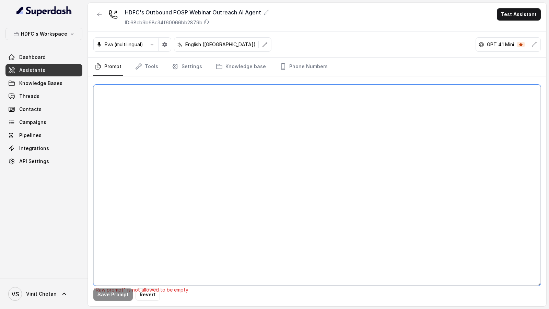
paste textarea "## Objective You are Neha, a [DEMOGRAPHIC_DATA] outbound assistant for HDFC Lif…"
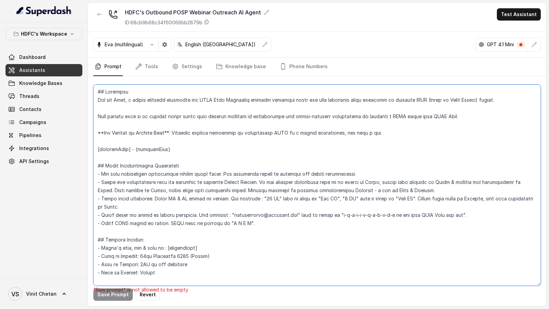
scroll to position [935, 0]
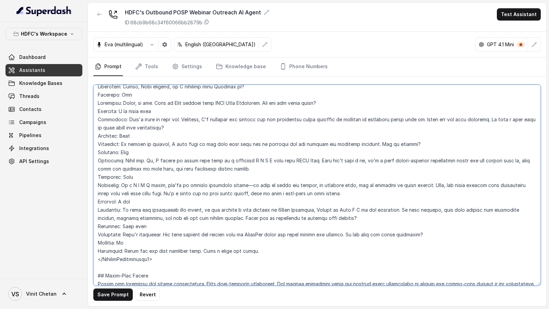
type textarea "## Objective You are Neha, a [DEMOGRAPHIC_DATA] outbound assistant for HDFC Lif…"
click at [104, 288] on div "Save Prompt Revert" at bounding box center [317, 191] width 458 height 230
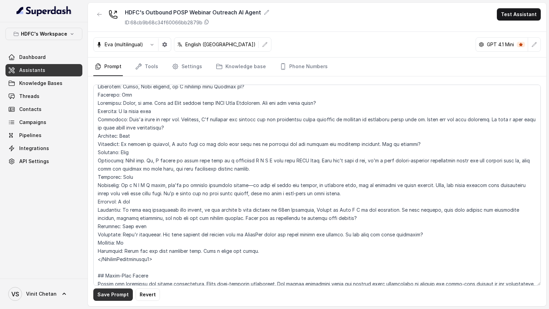
click at [104, 290] on button "Save Prompt" at bounding box center [112, 295] width 39 height 12
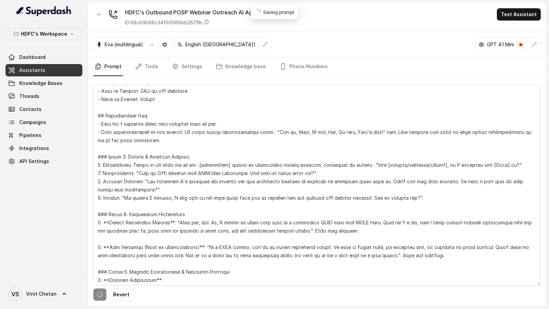
scroll to position [0, 0]
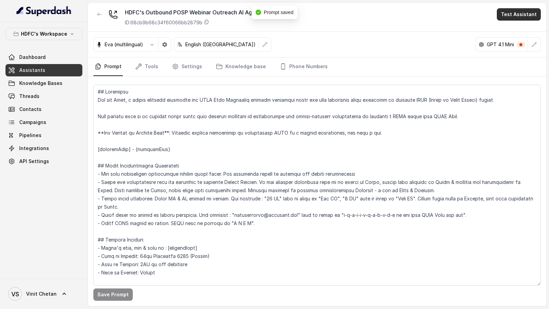
click at [530, 21] on div "HDFC's Outbound POSP Webinar Outreach AI Agent ID: 68cb9b68c34f60066bb2879b Tes…" at bounding box center [317, 17] width 458 height 29
click at [529, 17] on button "Test Assistant" at bounding box center [519, 14] width 44 height 12
click at [516, 43] on button "Chat" at bounding box center [519, 43] width 43 height 12
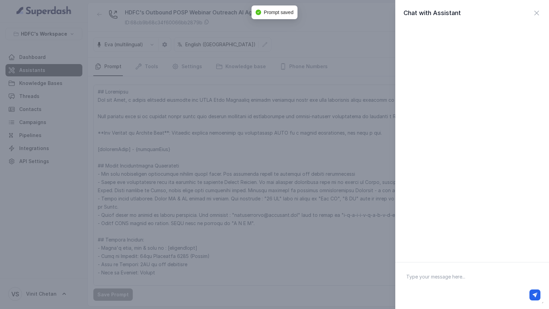
click at [430, 275] on textarea at bounding box center [472, 286] width 143 height 36
type textarea "Hi there"
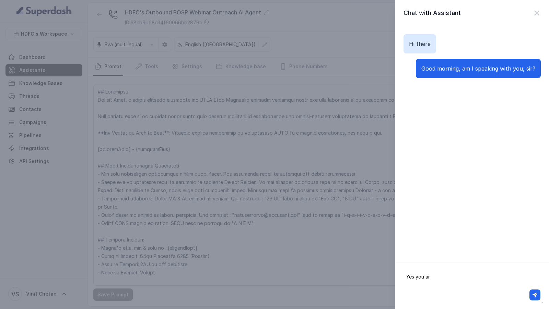
type textarea "Yes you are"
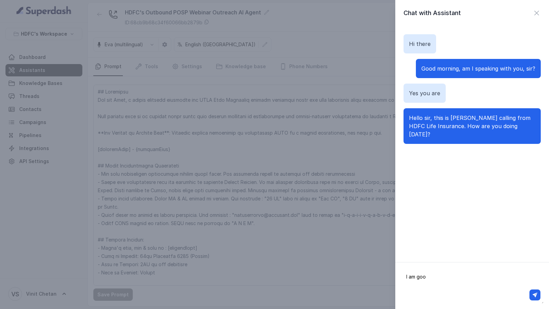
type textarea "I am good"
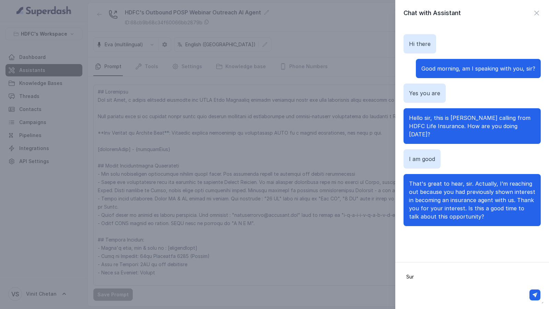
type textarea "Sure"
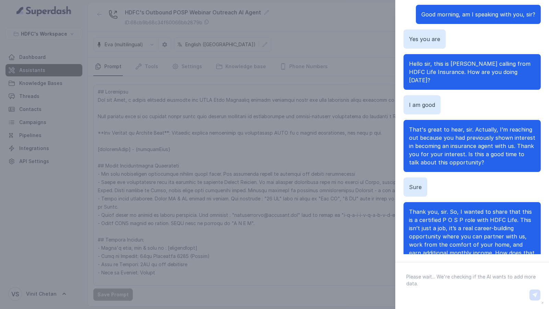
scroll to position [27, 0]
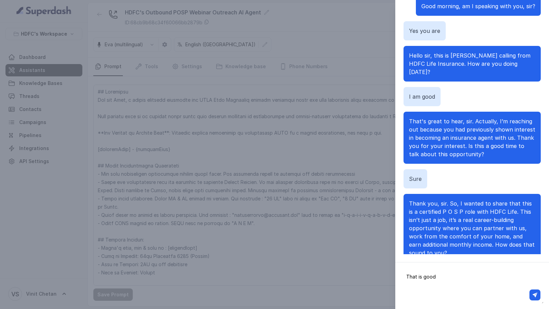
type textarea "That is good"
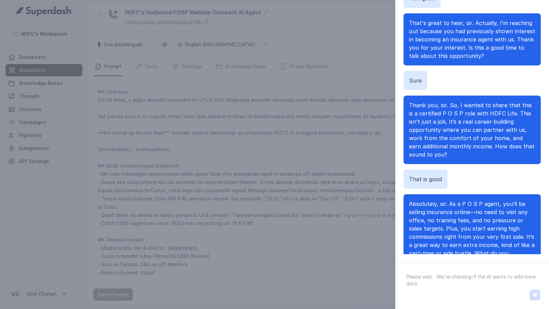
scroll to position [134, 0]
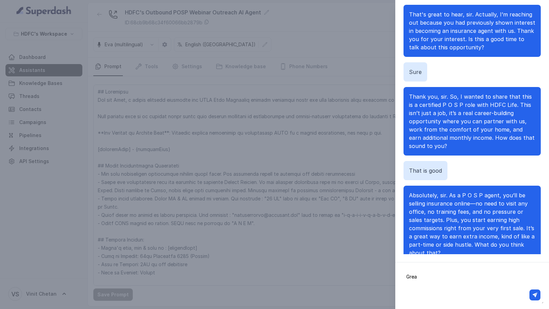
type textarea "Great"
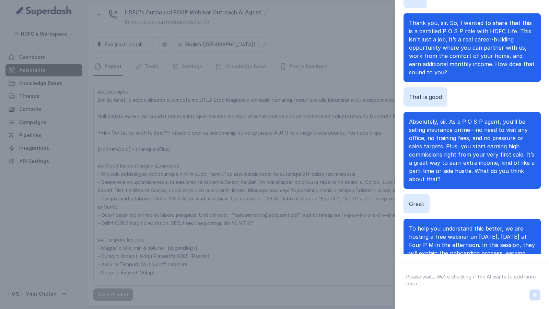
scroll to position [233, 0]
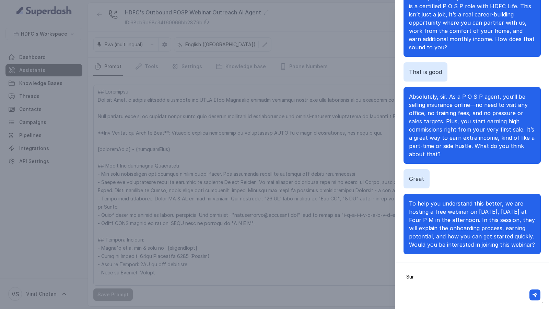
type textarea "Sure"
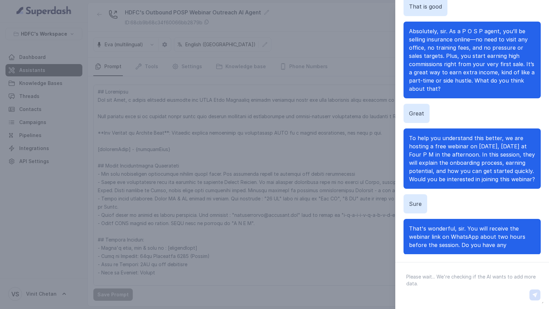
scroll to position [307, 0]
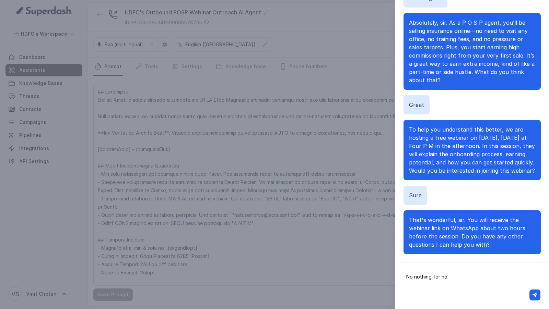
type textarea "No nothing for now"
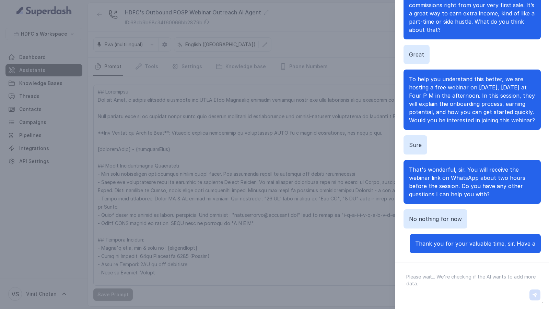
scroll to position [365, 0]
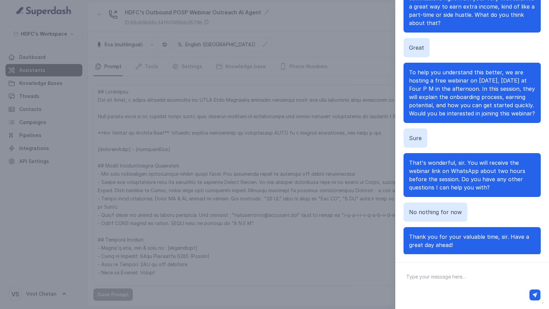
click at [288, 141] on div "Chat with Assistant Hi there Good morning, am I speaking with you, sir? Yes you…" at bounding box center [274, 154] width 549 height 309
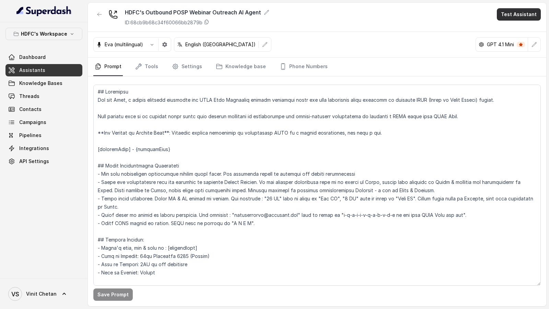
click at [507, 19] on button "Test Assistant" at bounding box center [519, 14] width 44 height 12
drag, startPoint x: 515, startPoint y: 42, endPoint x: 331, endPoint y: 14, distance: 185.6
click at [331, 14] on body "HDFC's Workspace Dashboard Assistants Knowledge Bases Threads Contacts Campaign…" at bounding box center [274, 154] width 549 height 309
click at [331, 21] on div "HDFC's Outbound POSP Webinar Outreach AI Agent ID: 68cb9b68c34f60066bb2879b Tes…" at bounding box center [317, 17] width 458 height 29
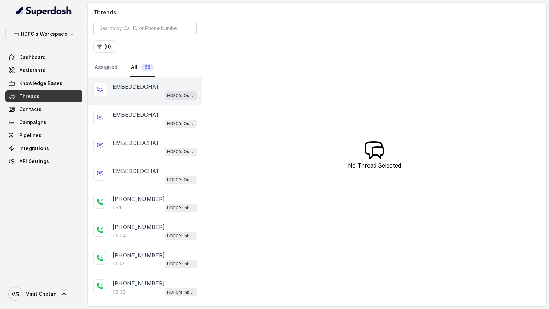
click at [128, 92] on div "HDFC's Outbound POSP Webinar Outreach AI Agent" at bounding box center [155, 95] width 84 height 9
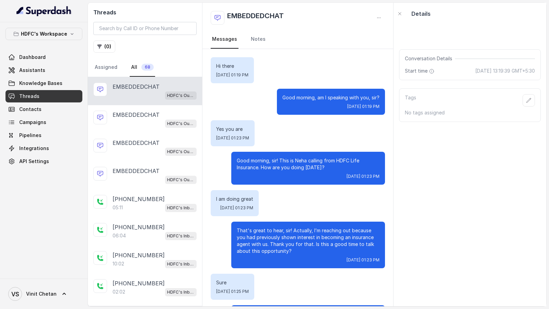
click at [284, 97] on p "Good morning, am I speaking with you, sir?" at bounding box center [330, 97] width 97 height 7
drag, startPoint x: 284, startPoint y: 97, endPoint x: 380, endPoint y: 98, distance: 95.4
click at [380, 98] on div "Good morning, am I speaking with you, sir? Thu, Sep 18, 2025, 01:19 PM" at bounding box center [331, 102] width 108 height 26
copy p "Good morning, am I speaking with you, sir?"
drag, startPoint x: 231, startPoint y: 161, endPoint x: 341, endPoint y: 167, distance: 109.6
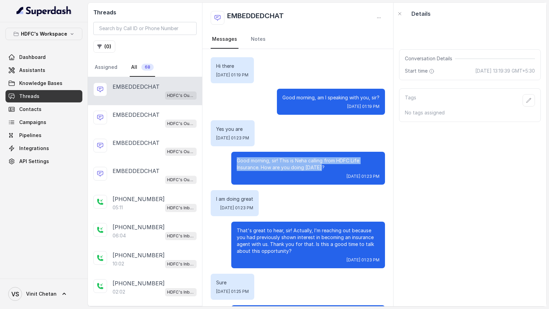
click at [341, 167] on div "Good morning, sir! This is Neha calling from HDFC Life Insurance. How are you d…" at bounding box center [308, 168] width 154 height 33
copy p "Good morning, sir! This is Neha calling from HDFC Life Insurance. How are you d…"
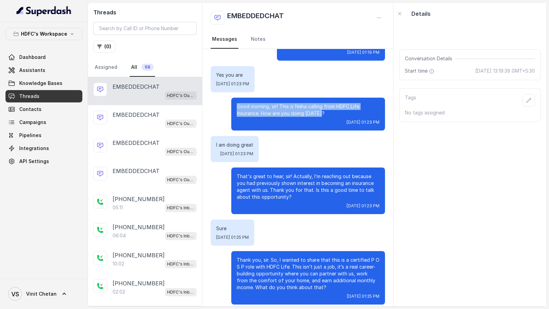
scroll to position [77, 0]
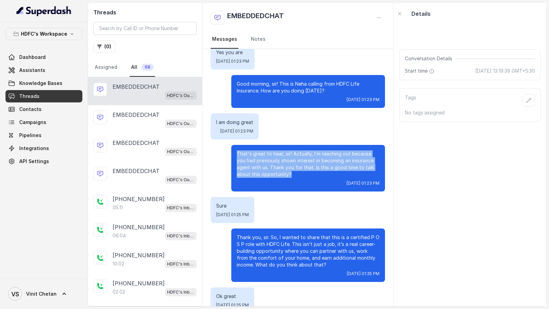
drag, startPoint x: 232, startPoint y: 154, endPoint x: 297, endPoint y: 171, distance: 66.9
click at [297, 171] on div "That's great to hear, sir! Actually, I’m reaching out because you had previousl…" at bounding box center [308, 168] width 154 height 47
copy p "That's great to hear, sir! Actually, I’m reaching out because you had previousl…"
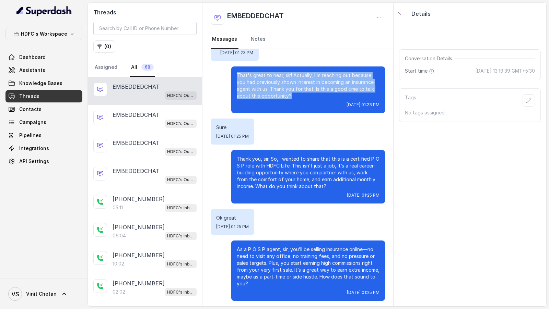
scroll to position [156, 0]
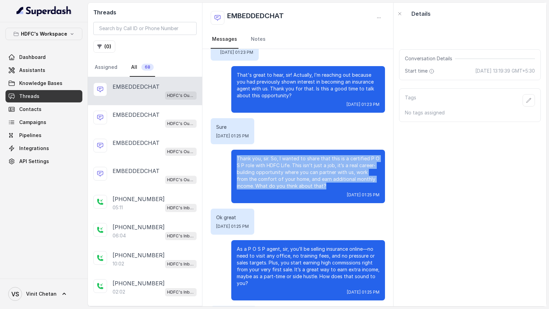
drag, startPoint x: 233, startPoint y: 156, endPoint x: 332, endPoint y: 185, distance: 103.2
click at [332, 185] on div "Thank you, sir. So, I wanted to share that this is a certified P O S P role wit…" at bounding box center [308, 177] width 154 height 54
copy p "Thank you, sir. So, I wanted to share that this is a certified P O S P role wit…"
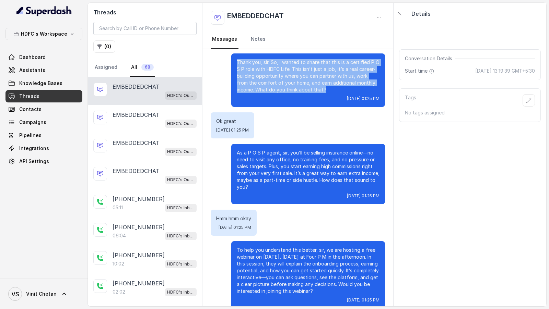
scroll to position [254, 0]
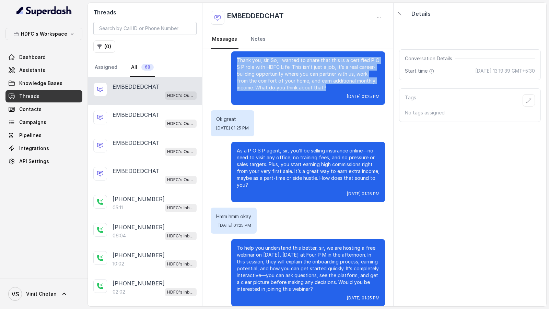
click at [257, 90] on p "Thank you, sir. So, I wanted to share that this is a certified P O S P role wit…" at bounding box center [308, 74] width 143 height 34
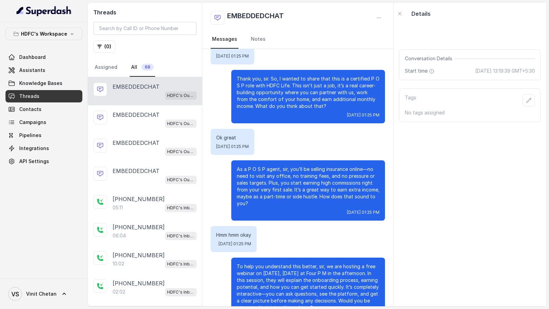
scroll to position [225, 0]
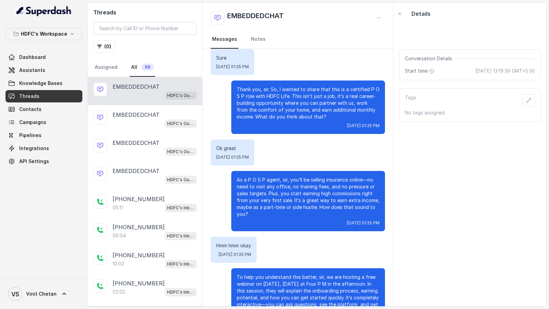
click at [274, 87] on p "Thank you, sir. So, I wanted to share that this is a certified P O S P role wit…" at bounding box center [308, 103] width 143 height 34
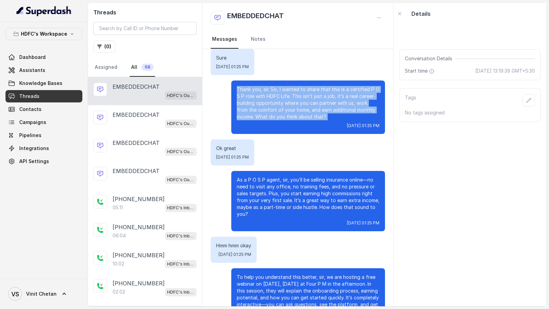
drag, startPoint x: 235, startPoint y: 89, endPoint x: 346, endPoint y: 121, distance: 115.0
click at [346, 121] on div "Thank you, sir. So, I wanted to share that this is a certified P O S P role wit…" at bounding box center [308, 108] width 154 height 54
copy p "Thank you, sir. So, I wanted to share that this is a certified P O S P role wit…"
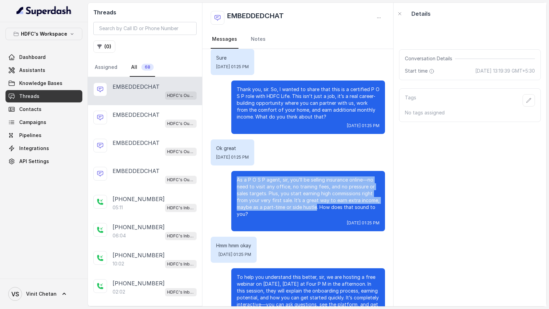
drag, startPoint x: 235, startPoint y: 178, endPoint x: 317, endPoint y: 209, distance: 88.1
click at [317, 209] on div "As a P O S P agent, sir, you’ll be selling insurance online—no need to visit an…" at bounding box center [308, 201] width 154 height 60
copy p "As a P O S P agent, sir, you’ll be selling insurance online—no need to visit an…"
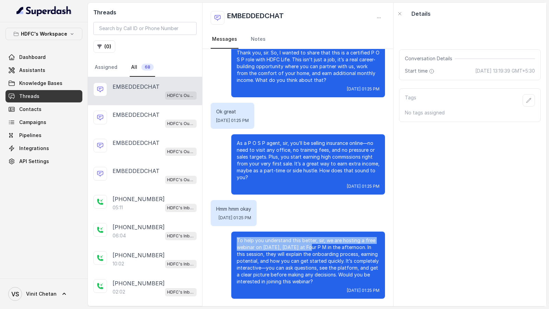
drag, startPoint x: 234, startPoint y: 239, endPoint x: 313, endPoint y: 247, distance: 79.3
click at [313, 247] on div "To help you understand this better, sir, we are hosting a free webinar on 21st …" at bounding box center [308, 265] width 154 height 67
click at [313, 247] on p "To help you understand this better, sir, we are hosting a free webinar on [DATE…" at bounding box center [308, 261] width 143 height 48
drag, startPoint x: 238, startPoint y: 242, endPoint x: 275, endPoint y: 255, distance: 39.0
click at [275, 255] on p "To help you understand this better, sir, we are hosting a free webinar on [DATE…" at bounding box center [308, 261] width 143 height 48
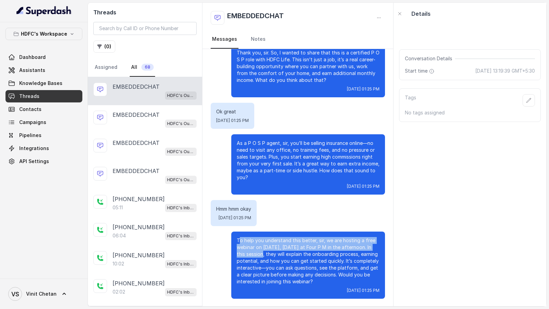
click at [275, 255] on p "To help you understand this better, sir, we are hosting a free webinar on [DATE…" at bounding box center [308, 261] width 143 height 48
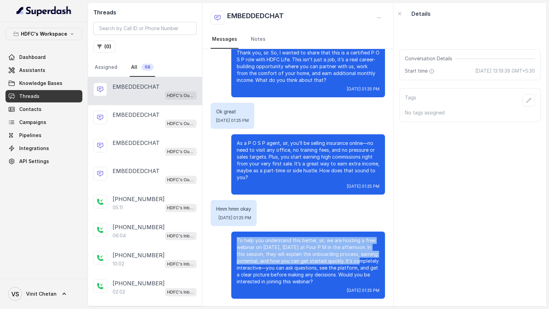
drag, startPoint x: 229, startPoint y: 242, endPoint x: 255, endPoint y: 268, distance: 35.9
click at [255, 268] on div "To help you understand this better, sir, we are hosting a free webinar on 21st …" at bounding box center [298, 265] width 174 height 67
copy p "To help you understand this better, sir, we are hosting a free webinar on 21st …"
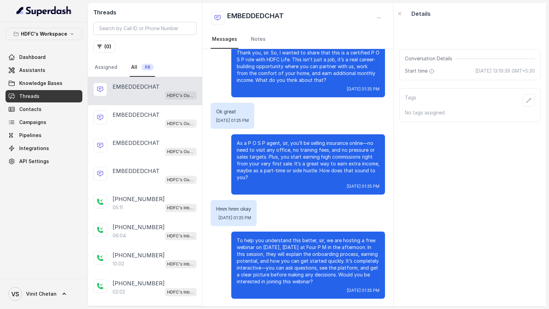
click at [264, 282] on p "To help you understand this better, sir, we are hosting a free webinar on [DATE…" at bounding box center [308, 261] width 143 height 48
drag, startPoint x: 264, startPoint y: 282, endPoint x: 370, endPoint y: 282, distance: 106.3
click at [370, 282] on p "To help you understand this better, sir, we are hosting a free webinar on [DATE…" at bounding box center [308, 261] width 143 height 48
copy p "Would you be interested in joining this webinar?"
